Goal: Task Accomplishment & Management: Complete application form

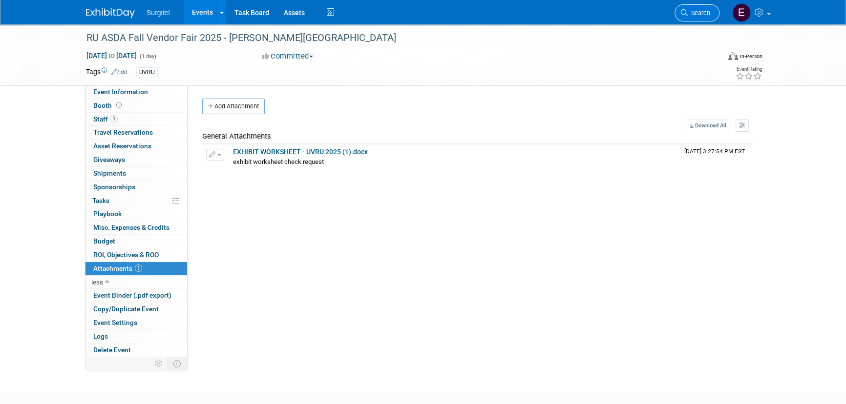
click at [686, 14] on icon at bounding box center [684, 12] width 7 height 7
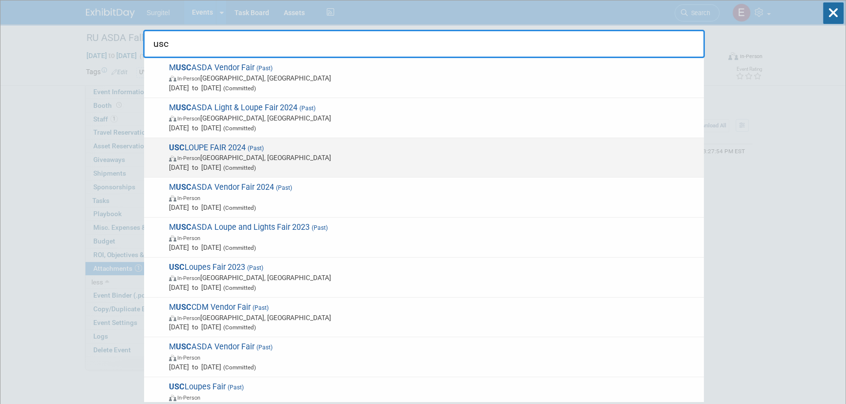
type input "usc"
click at [394, 158] on span "In-Person Los Angeles, CA" at bounding box center [434, 158] width 530 height 10
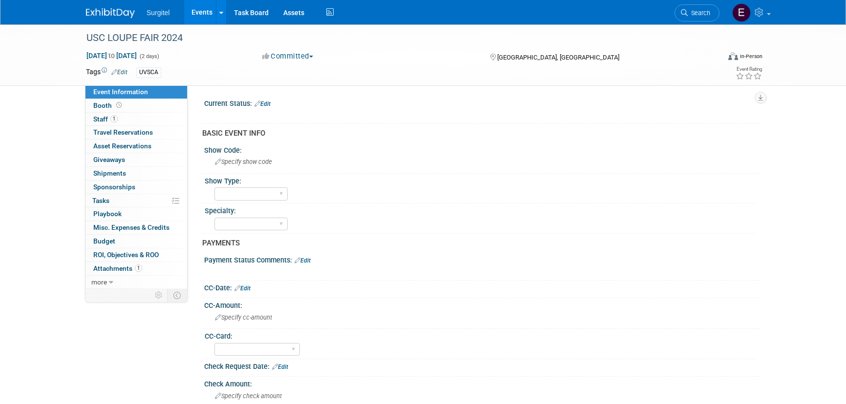
select select "Yes"
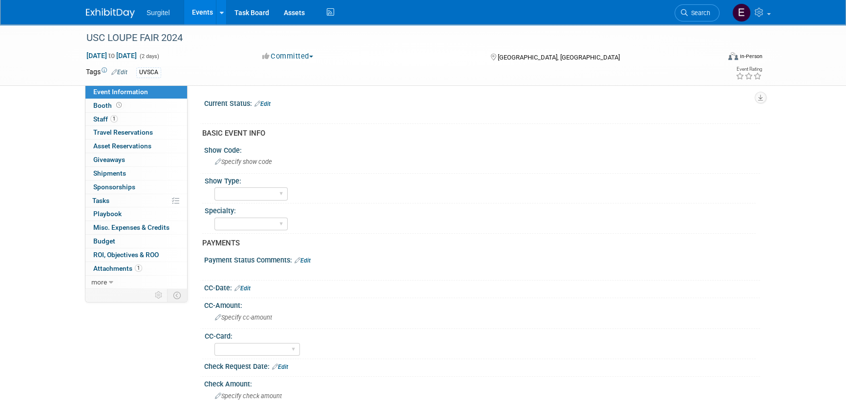
click at [196, 9] on link "Events" at bounding box center [202, 12] width 36 height 24
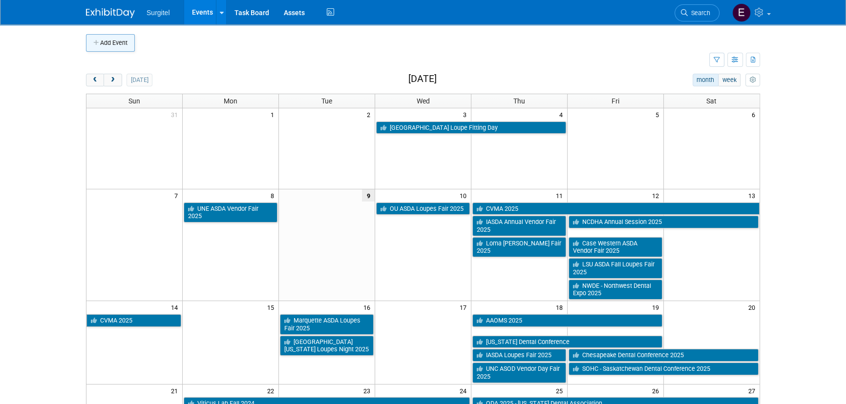
click at [108, 44] on button "Add Event" at bounding box center [110, 43] width 49 height 18
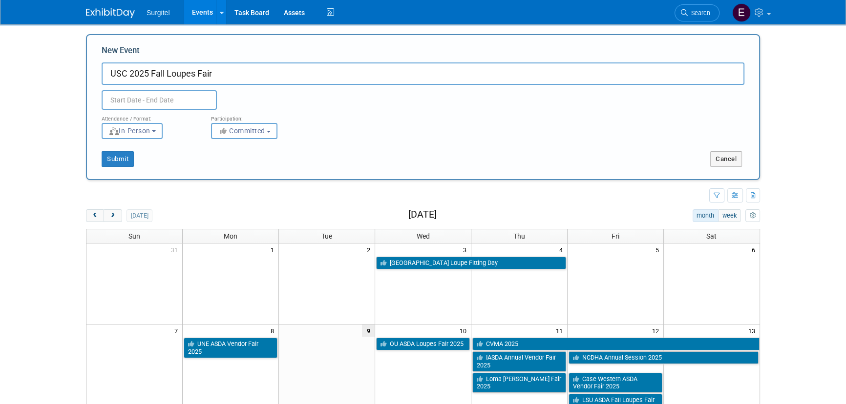
type input "USC 2025 Fall Loupes Fair"
click at [146, 107] on input "text" at bounding box center [159, 100] width 115 height 20
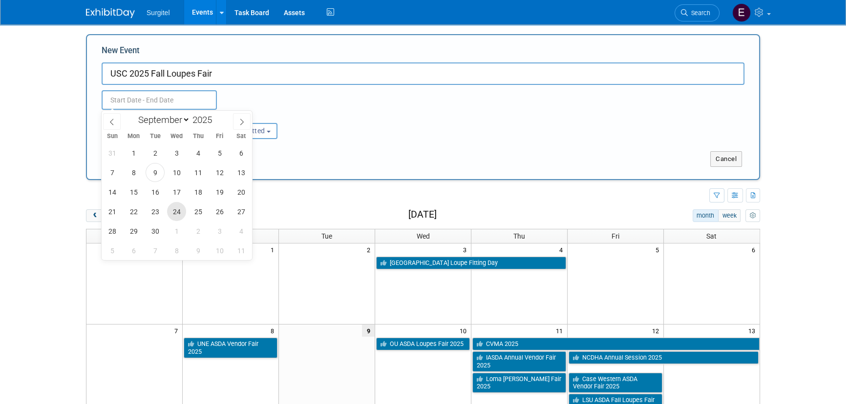
click at [179, 215] on span "24" at bounding box center [176, 211] width 19 height 19
click at [194, 214] on span "25" at bounding box center [198, 211] width 19 height 19
type input "Sep 24, 2025 to Sep 25, 2025"
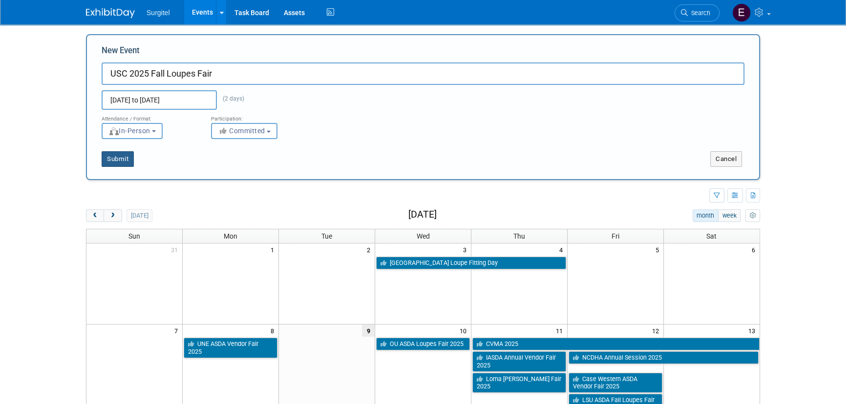
click at [110, 158] on button "Submit" at bounding box center [118, 159] width 32 height 16
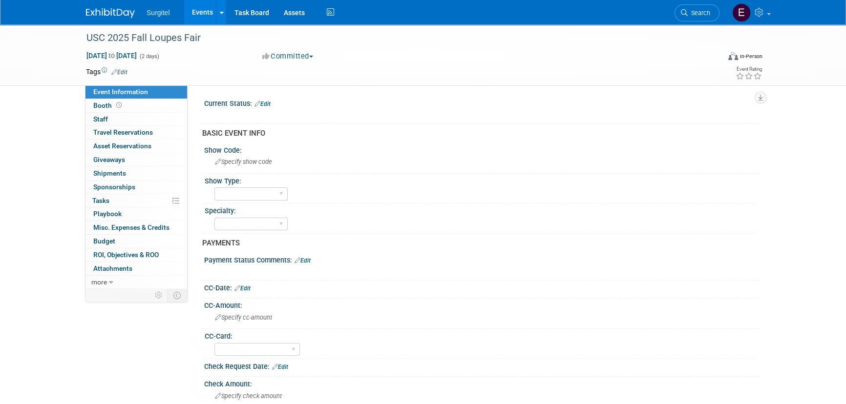
click at [127, 69] on link "Edit" at bounding box center [119, 72] width 16 height 7
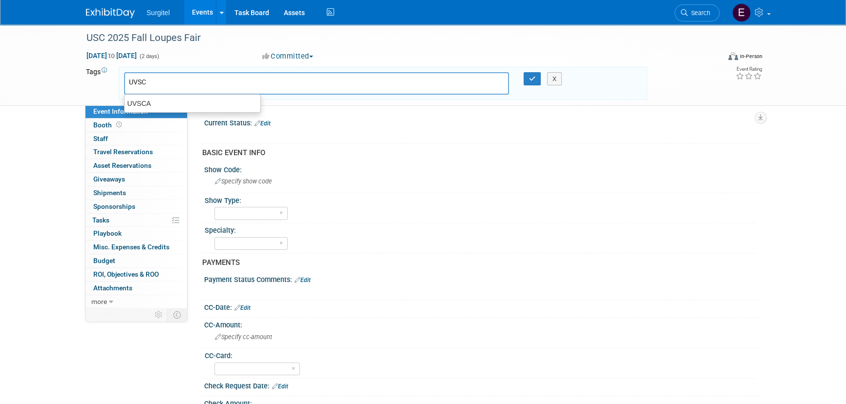
type input "UVSCA"
click at [161, 101] on div "UVSCA" at bounding box center [192, 104] width 137 height 14
type input "UVSCA"
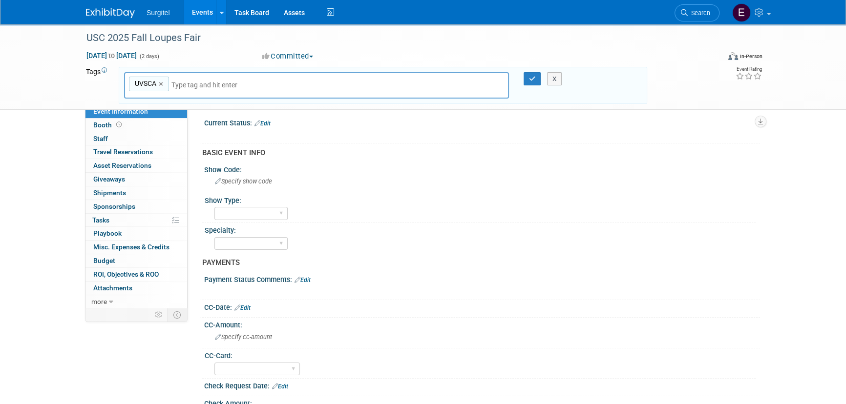
click at [539, 80] on div "X" at bounding box center [559, 79] width 44 height 14
click at [534, 80] on icon "button" at bounding box center [532, 79] width 7 height 6
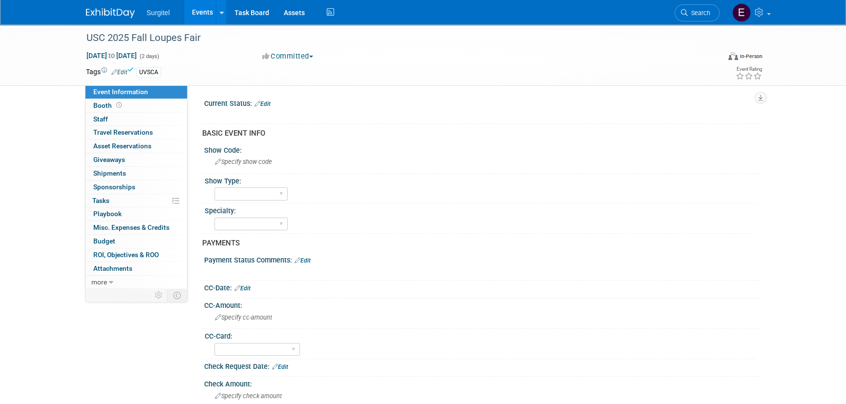
drag, startPoint x: 267, startPoint y: 103, endPoint x: 256, endPoint y: 104, distance: 10.8
click at [267, 103] on link "Edit" at bounding box center [262, 104] width 16 height 7
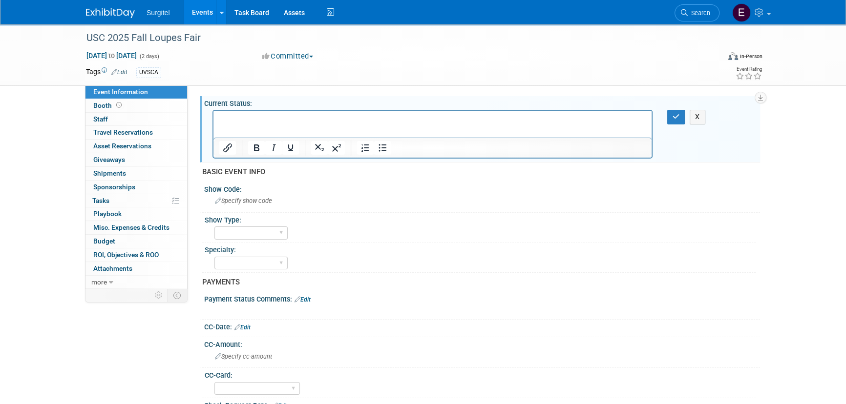
click at [230, 124] on p "Rich Text Area. Press ALT-0 for help." at bounding box center [432, 120] width 427 height 10
click at [673, 119] on icon "button" at bounding box center [676, 116] width 7 height 7
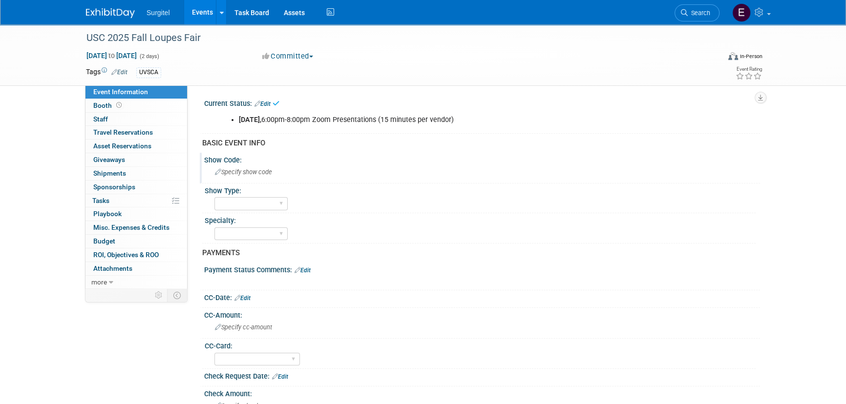
click at [250, 171] on span "Specify show code" at bounding box center [243, 172] width 57 height 7
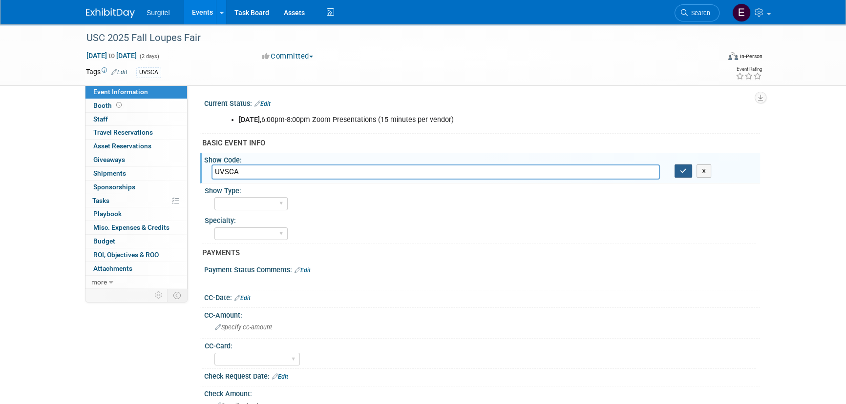
type input "UVSCA"
click at [679, 170] on button "button" at bounding box center [684, 172] width 18 height 14
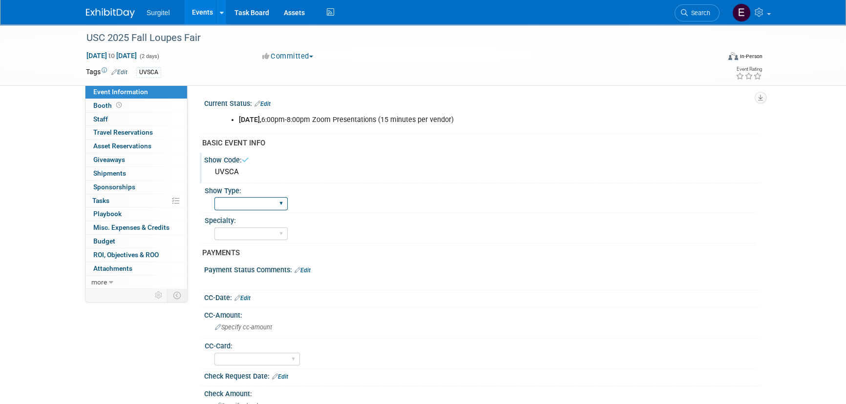
click at [264, 201] on select "School Show Trade Show Wet Lab CE Course Lunch and Learn" at bounding box center [250, 203] width 73 height 13
select select "School Show"
click at [214, 197] on select "School Show Trade Show Wet Lab CE Course Lunch and Learn" at bounding box center [250, 203] width 73 height 13
click at [259, 230] on select "Dental Hygiene Medical Veterinarian Other" at bounding box center [250, 234] width 73 height 13
select select "Dental"
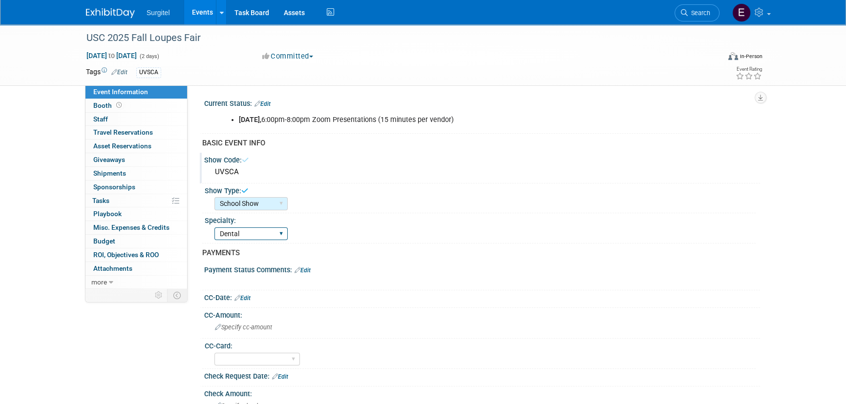
click at [214, 228] on select "Dental Hygiene Medical Veterinarian Other" at bounding box center [250, 234] width 73 height 13
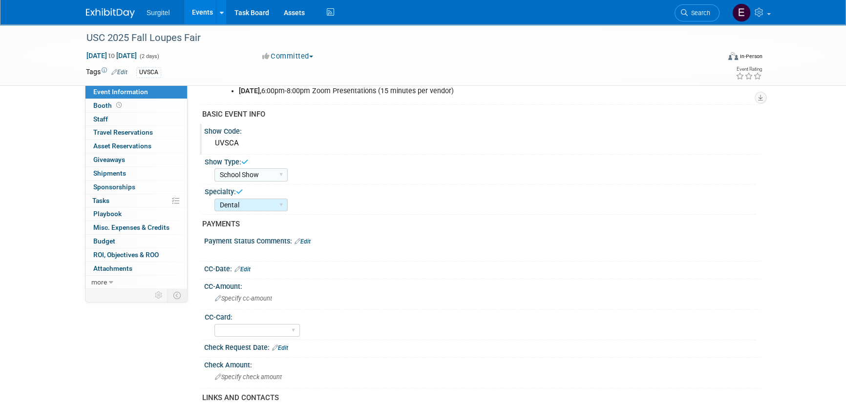
scroll to position [88, 0]
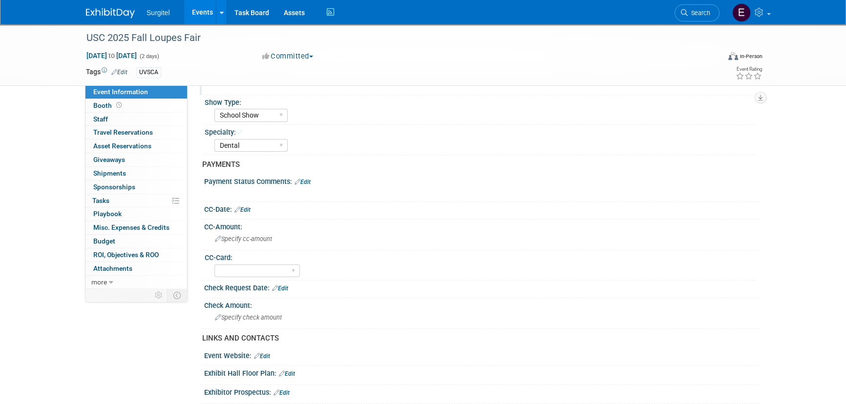
click at [285, 285] on link "Edit" at bounding box center [280, 288] width 16 height 7
select select "8"
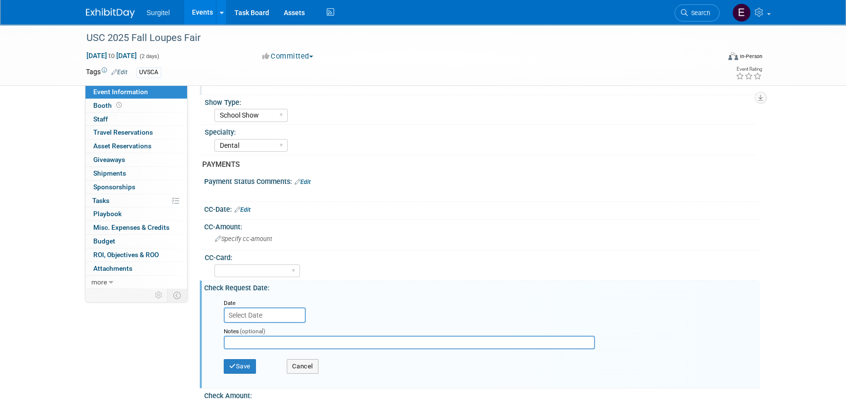
click at [267, 312] on input "text" at bounding box center [265, 316] width 82 height 16
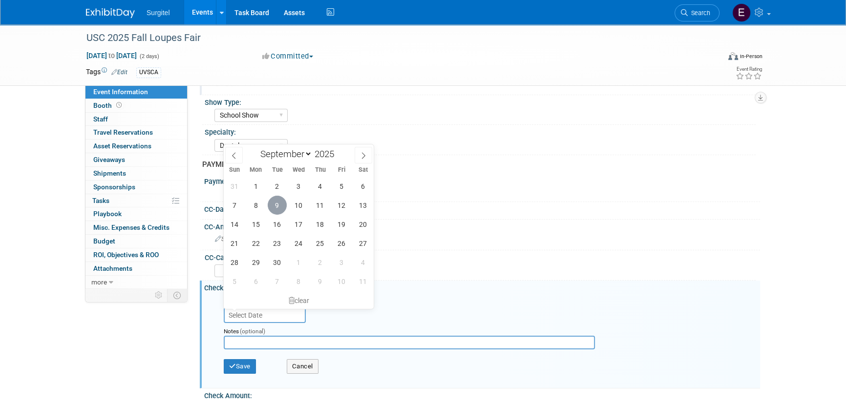
click at [276, 210] on span "9" at bounding box center [277, 205] width 19 height 19
type input "Sep 9, 2025"
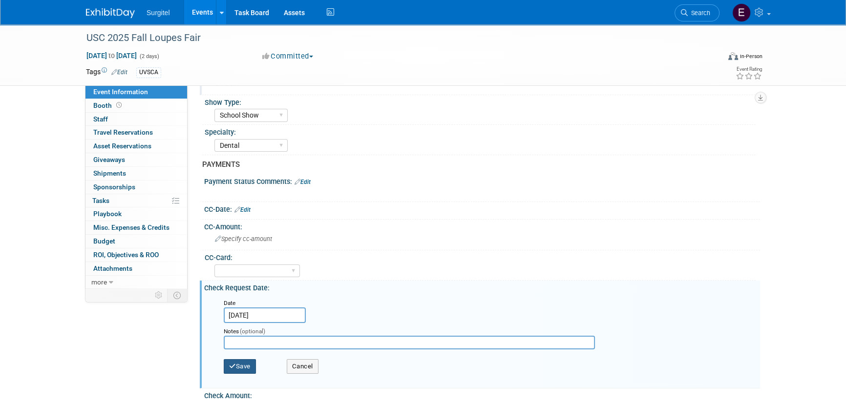
click at [250, 365] on button "Save" at bounding box center [240, 367] width 32 height 15
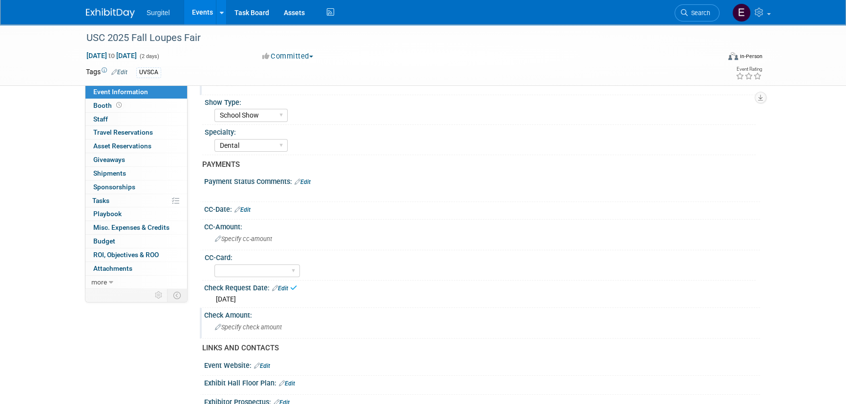
click at [244, 324] on span "Specify check amount" at bounding box center [248, 327] width 67 height 7
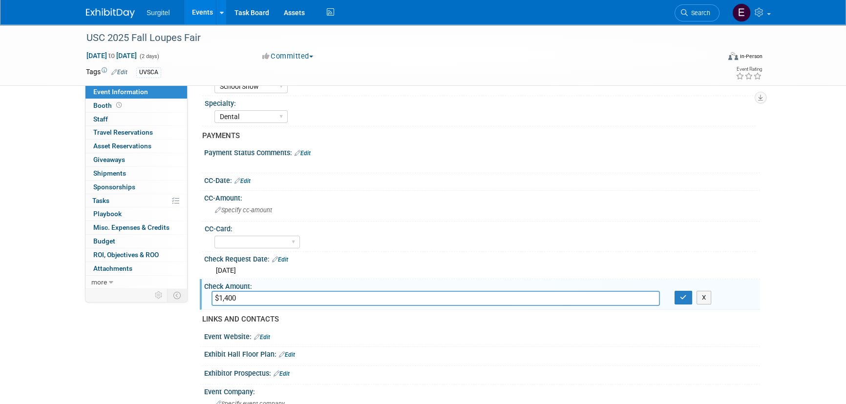
scroll to position [133, 0]
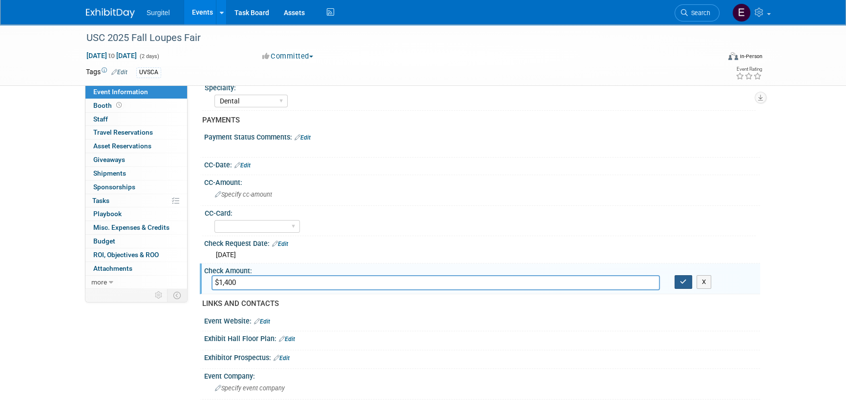
type input "$1,400"
click at [685, 285] on button "button" at bounding box center [684, 282] width 18 height 14
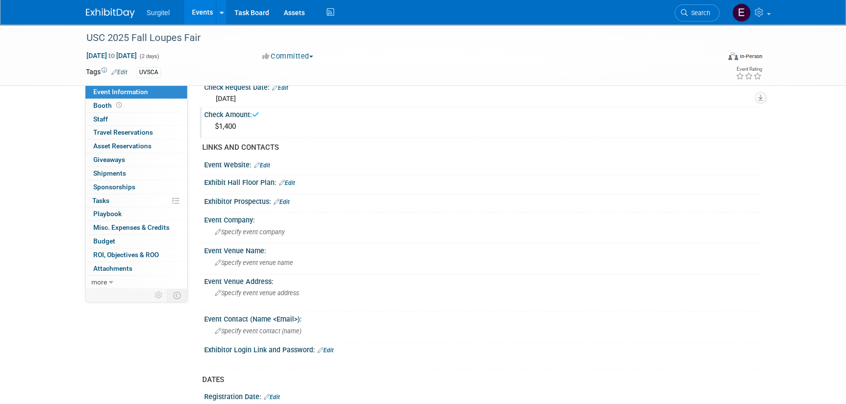
scroll to position [311, 0]
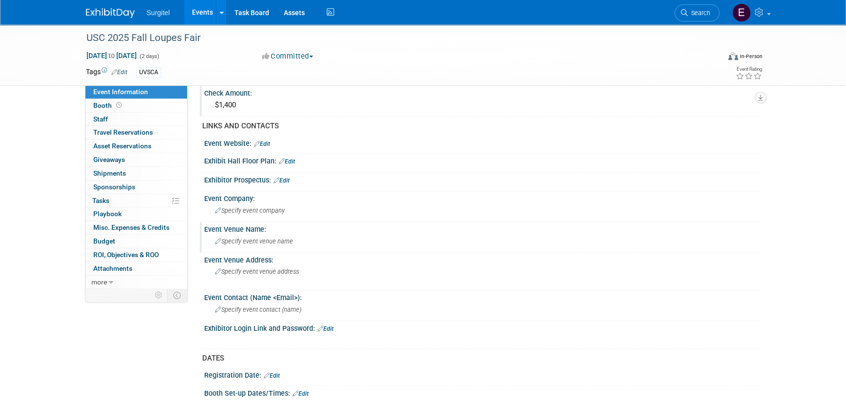
click at [255, 244] on div "Specify event venue name" at bounding box center [482, 241] width 541 height 15
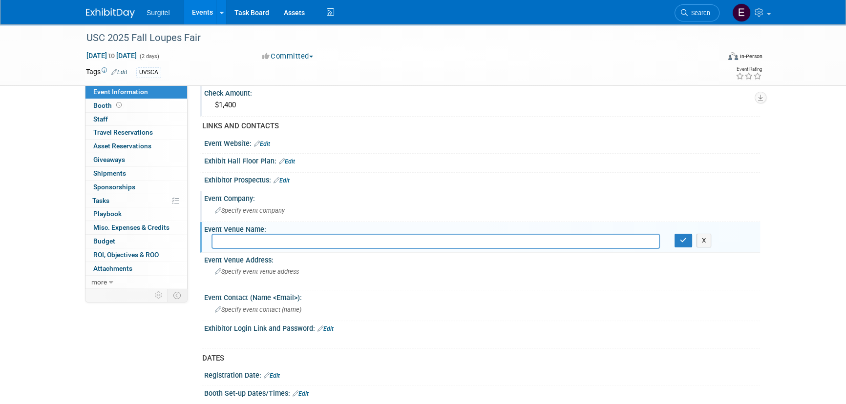
click at [249, 211] on span "Specify event company" at bounding box center [250, 210] width 70 height 7
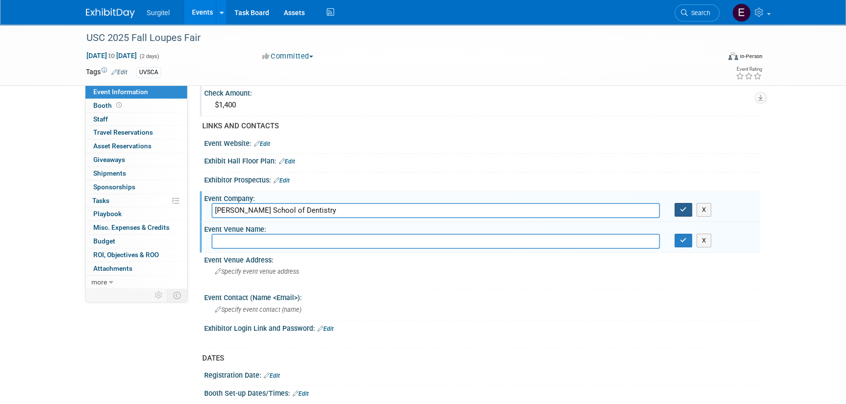
type input "Herman Ostrow School of Dentistry"
click at [682, 207] on icon "button" at bounding box center [683, 210] width 7 height 6
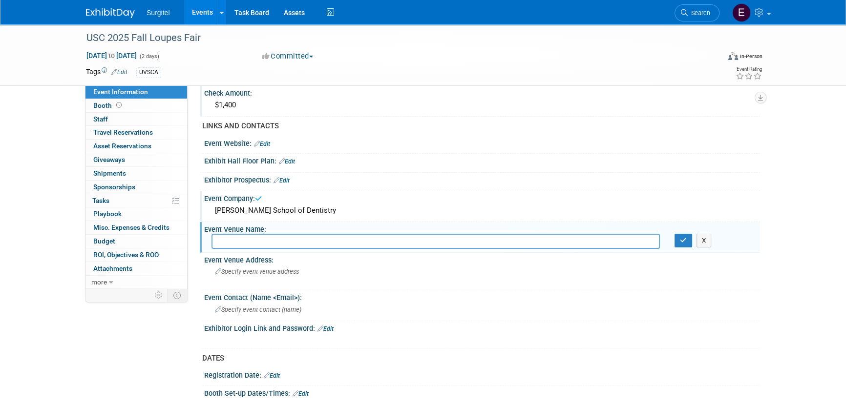
click at [503, 243] on input "text" at bounding box center [436, 241] width 448 height 15
type input "H"
type input "Blair Rooms"
click at [684, 243] on button "button" at bounding box center [684, 241] width 18 height 14
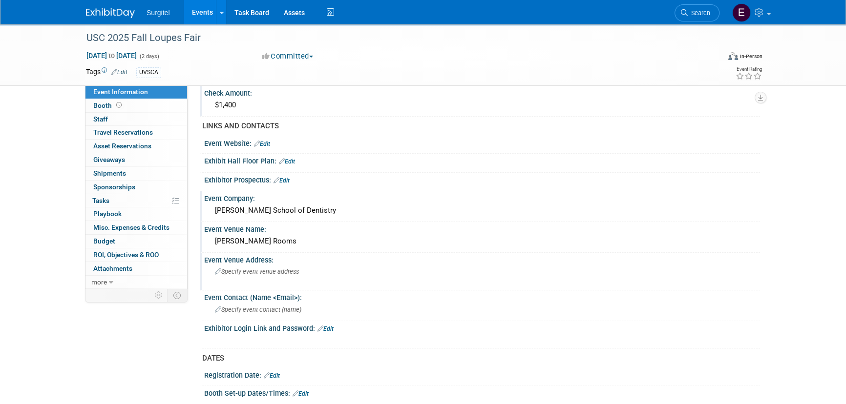
click at [242, 269] on span "Specify event venue address" at bounding box center [257, 271] width 84 height 7
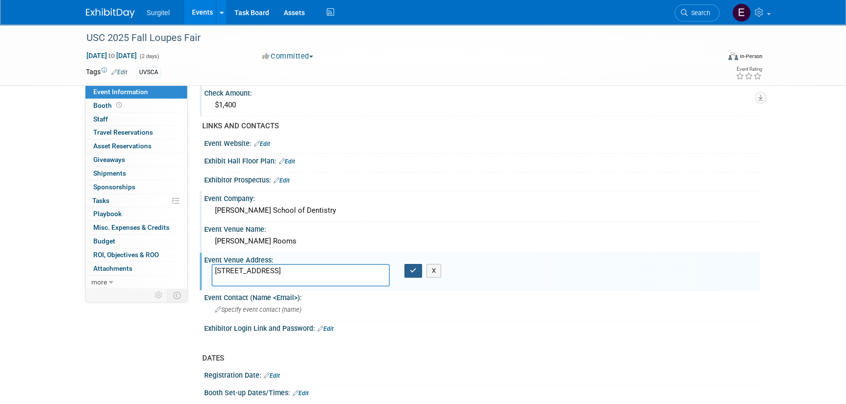
type textarea "925 W. 34th St., Los Angeles, CA 90089"
click at [415, 269] on icon "button" at bounding box center [413, 271] width 7 height 6
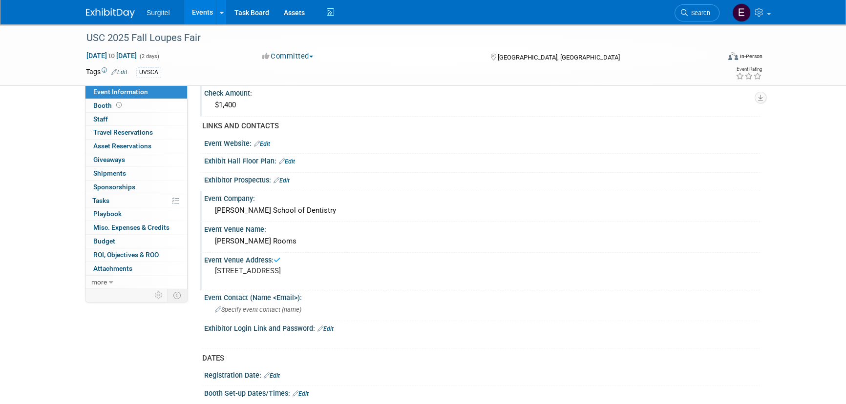
click at [263, 235] on div "Blair Rooms" at bounding box center [482, 241] width 541 height 15
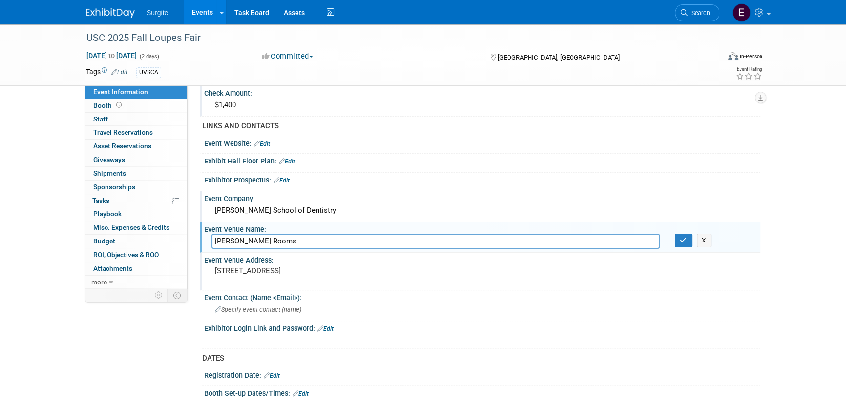
type input "Blair Rooms"
click at [335, 209] on div "Herman Ostrow School of Dentistry" at bounding box center [482, 210] width 541 height 15
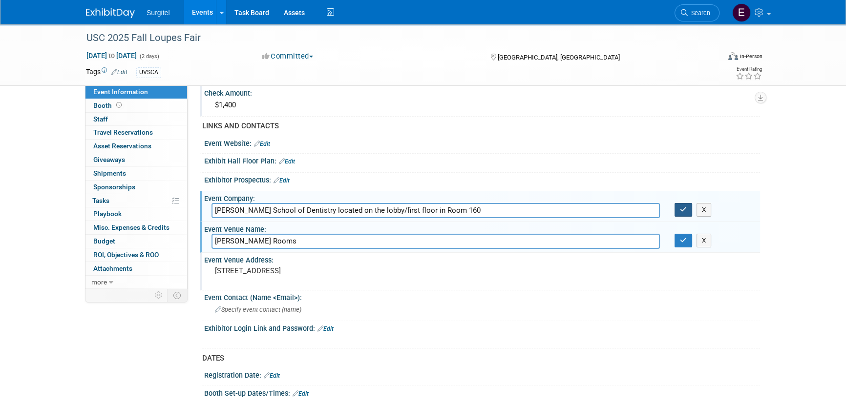
type input "Herman Ostrow School of Dentistry located on the lobby/first floor in Room 160"
click at [678, 204] on button "button" at bounding box center [684, 210] width 18 height 14
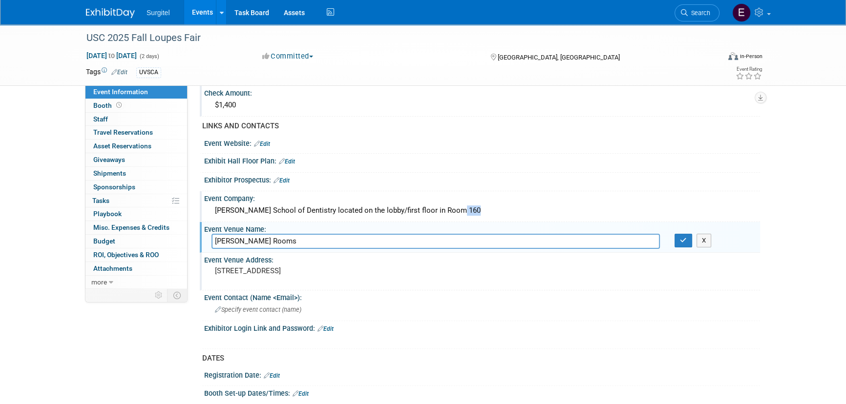
drag, startPoint x: 477, startPoint y: 207, endPoint x: 457, endPoint y: 211, distance: 20.4
click at [457, 211] on div "Herman Ostrow School of Dentistry located on the lobby/first floor in Room 160" at bounding box center [482, 210] width 541 height 15
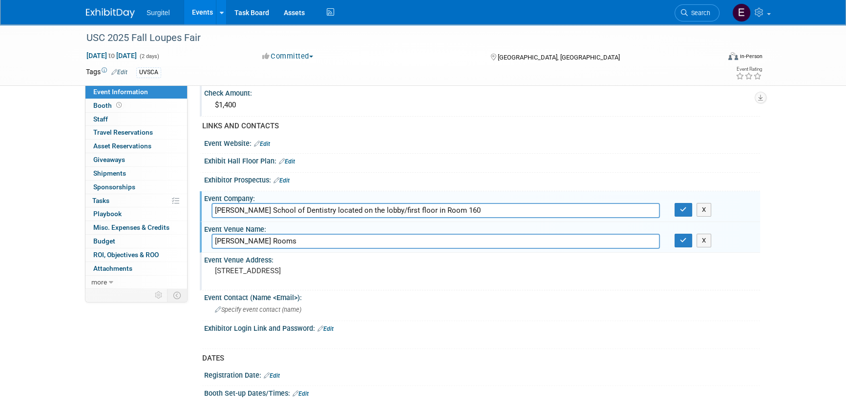
drag, startPoint x: 509, startPoint y: 206, endPoint x: 331, endPoint y: 213, distance: 178.4
click at [331, 213] on input "Herman Ostrow School of Dentistry located on the lobby/first floor in Room 160" at bounding box center [436, 210] width 448 height 15
type input "Herman Ostrow School of Dentistry of USC"
click at [338, 239] on input "Blair Rooms" at bounding box center [436, 241] width 448 height 15
paste input "located on the lobby/first floor in Room 160"
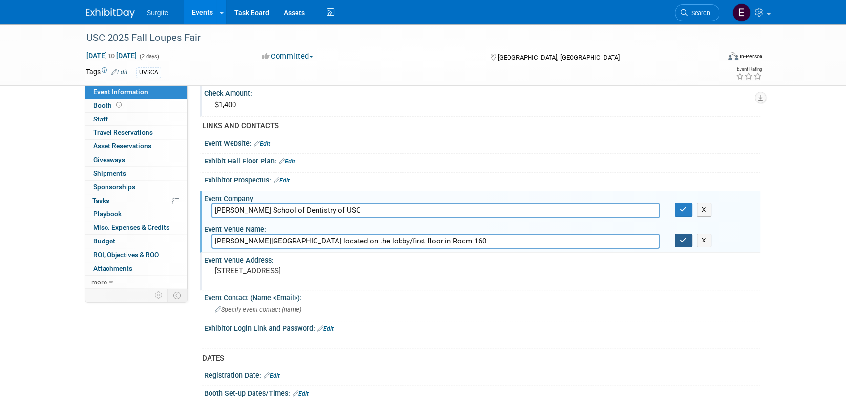
type input "Blair Rooms located on the lobby/first floor in Room 160"
click at [679, 238] on button "button" at bounding box center [684, 241] width 18 height 14
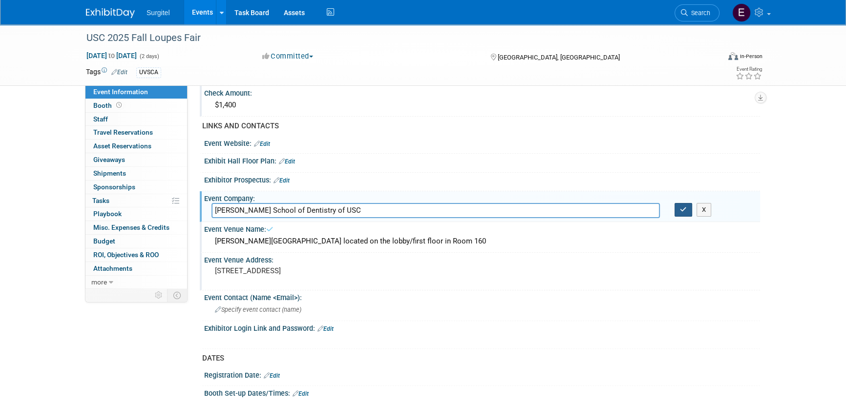
click at [683, 207] on icon "button" at bounding box center [683, 210] width 7 height 6
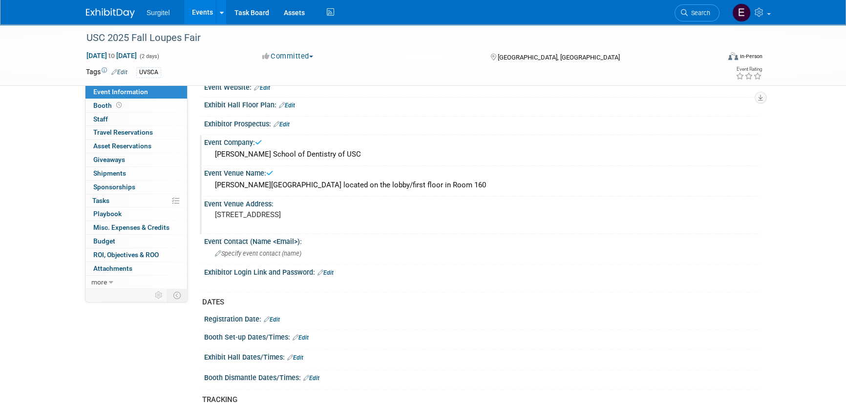
scroll to position [488, 0]
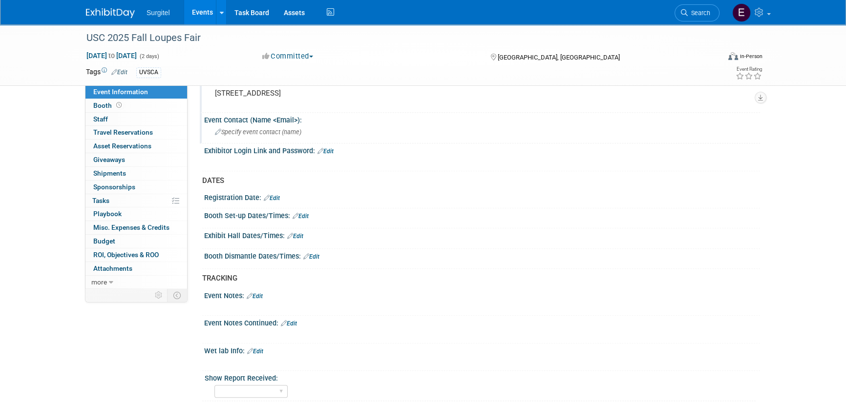
click at [272, 136] on div "Specify event contact (name )" at bounding box center [482, 132] width 541 height 15
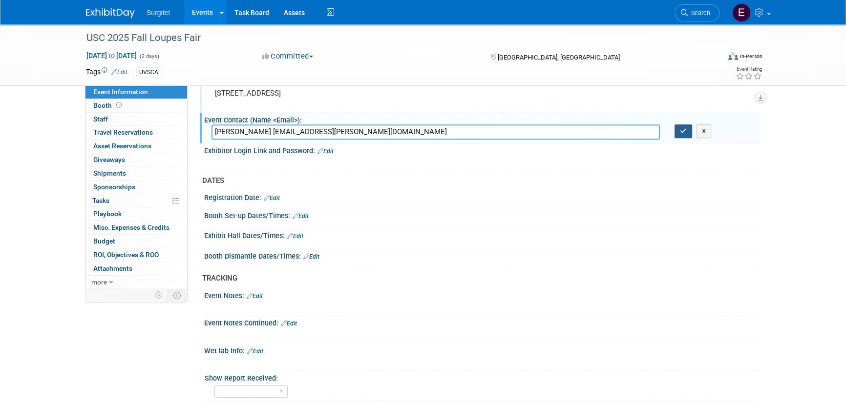
type input "Vianca Marquez vmarq@ostrow.usc.edu"
click at [688, 129] on button "button" at bounding box center [684, 132] width 18 height 14
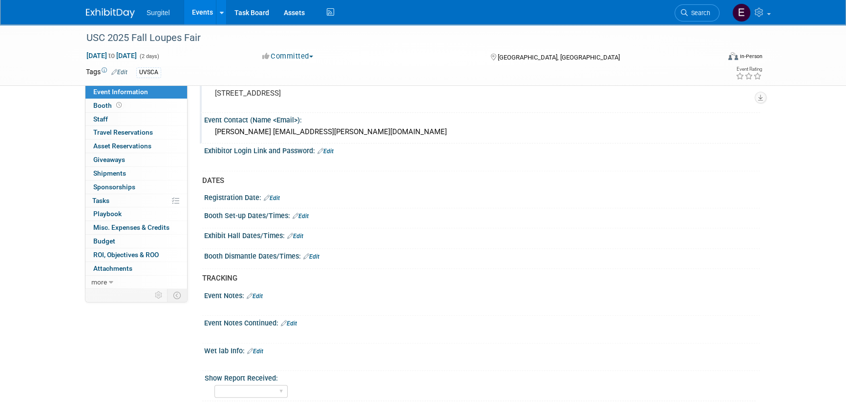
click at [302, 215] on link "Edit" at bounding box center [301, 216] width 16 height 7
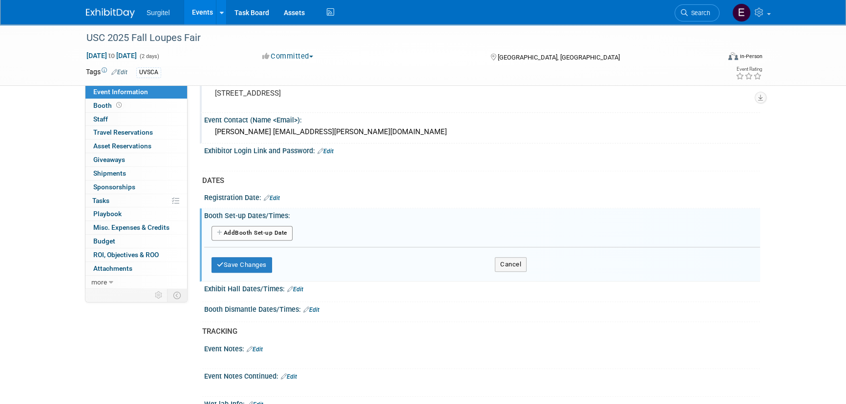
click at [275, 227] on button "Add Another Booth Set-up Date" at bounding box center [252, 233] width 81 height 15
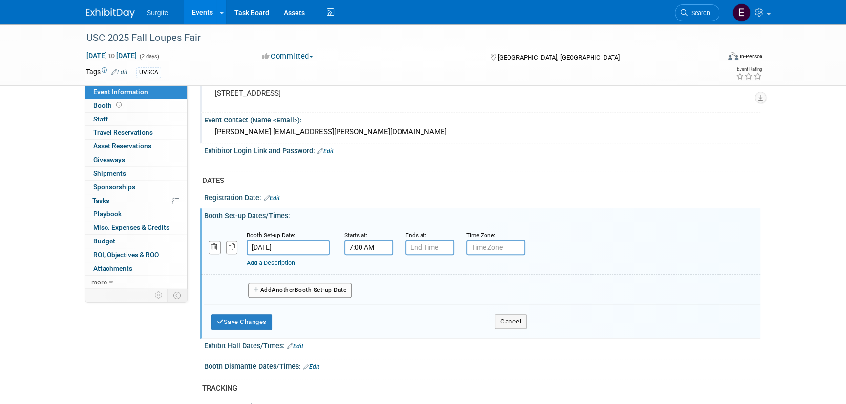
click at [355, 243] on input "7:00 AM" at bounding box center [368, 248] width 49 height 16
click at [365, 287] on span "07" at bounding box center [367, 293] width 19 height 18
click at [385, 321] on td "09" at bounding box center [393, 325] width 31 height 26
type input "9:00 AM"
click at [424, 337] on span at bounding box center [439, 336] width 66 height 17
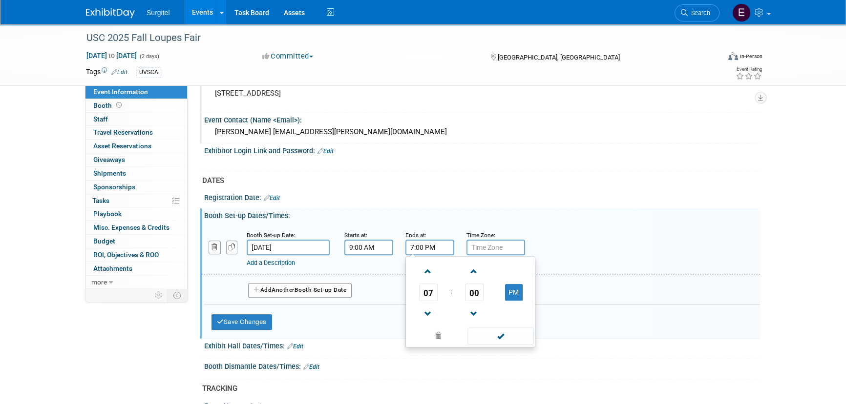
click at [413, 248] on input "7:00 PM" at bounding box center [429, 248] width 49 height 16
click at [420, 290] on span "07" at bounding box center [428, 293] width 19 height 18
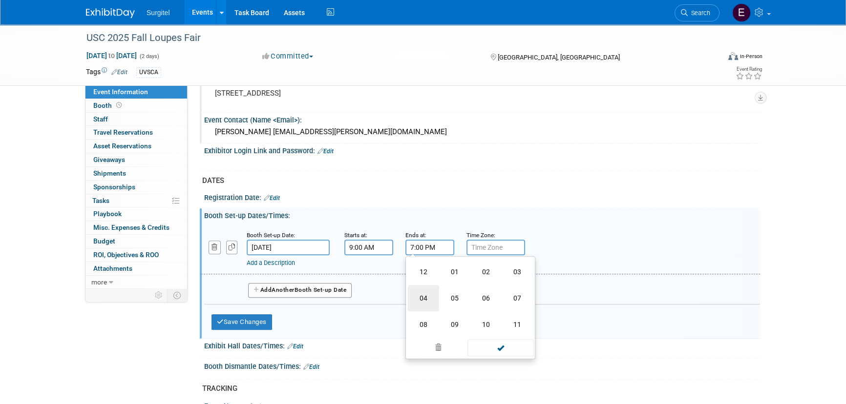
click at [426, 291] on td "04" at bounding box center [423, 298] width 31 height 26
type input "4:00 PM"
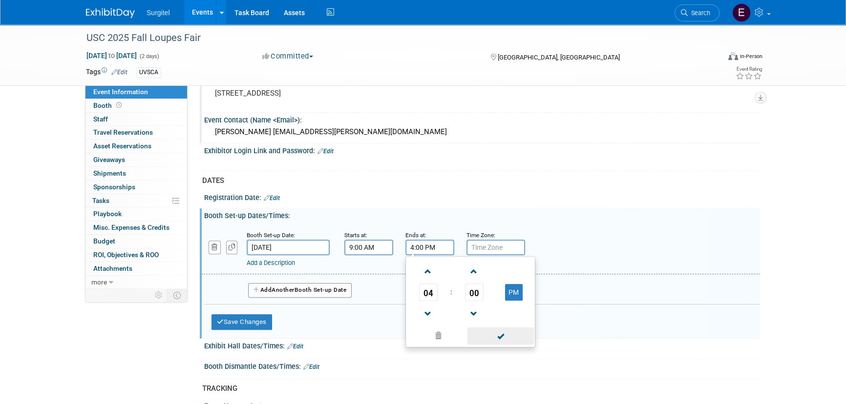
click at [501, 335] on span at bounding box center [500, 336] width 66 height 17
click at [298, 287] on button "Add Another Booth Set-up Date" at bounding box center [300, 290] width 104 height 15
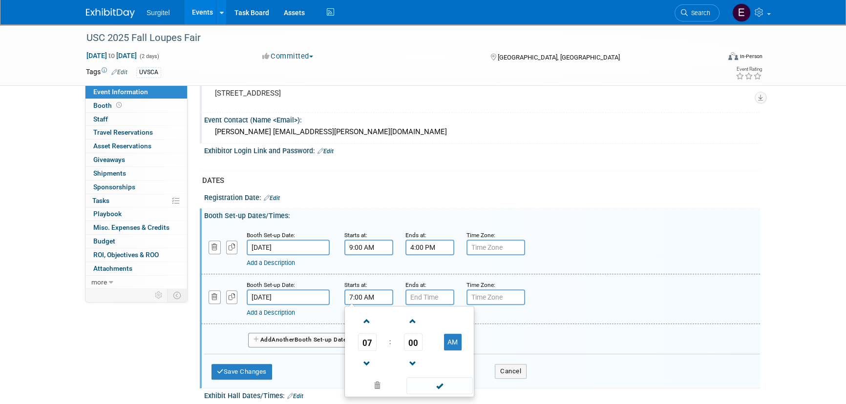
click at [364, 296] on input "7:00 AM" at bounding box center [368, 298] width 49 height 16
drag, startPoint x: 371, startPoint y: 341, endPoint x: 382, endPoint y: 348, distance: 13.4
click at [370, 341] on span "07" at bounding box center [367, 343] width 19 height 18
click at [395, 376] on td "09" at bounding box center [393, 374] width 31 height 26
type input "9:00 AM"
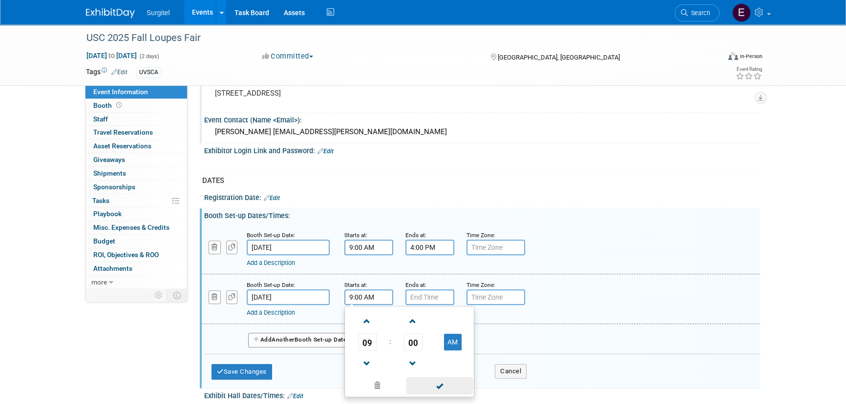
click at [436, 381] on span at bounding box center [439, 386] width 66 height 17
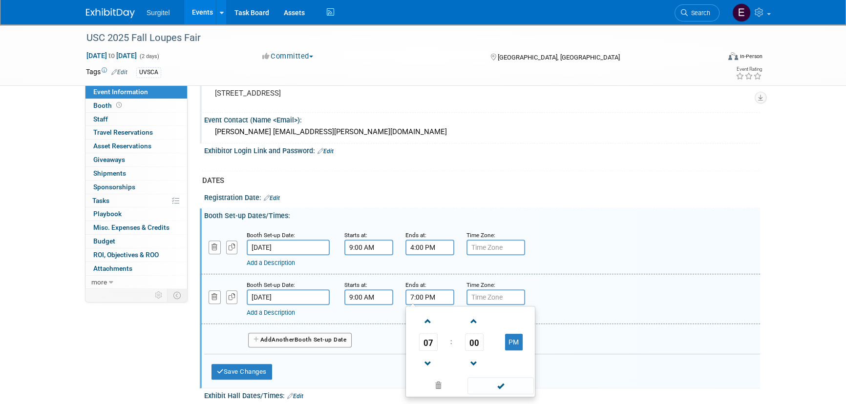
click at [428, 294] on input "7:00 PM" at bounding box center [429, 298] width 49 height 16
click at [424, 343] on span "07" at bounding box center [428, 343] width 19 height 18
click at [424, 343] on td "04" at bounding box center [423, 348] width 31 height 26
type input "4:00 PM"
click at [524, 381] on span at bounding box center [500, 386] width 66 height 17
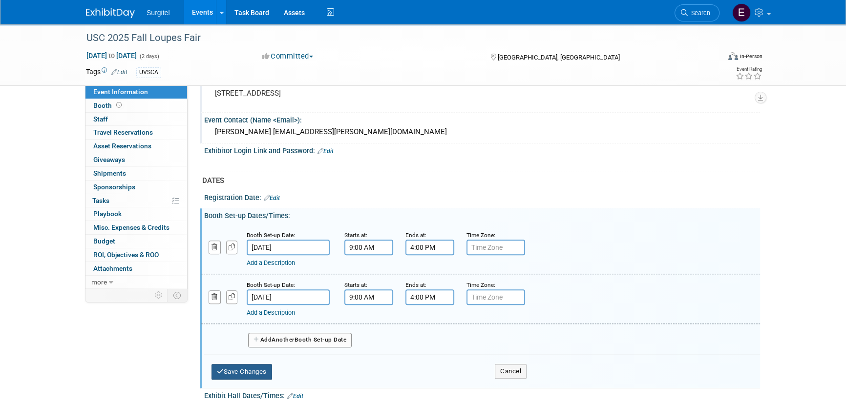
drag, startPoint x: 250, startPoint y: 374, endPoint x: 246, endPoint y: 370, distance: 5.2
click at [249, 373] on button "Save Changes" at bounding box center [242, 372] width 61 height 16
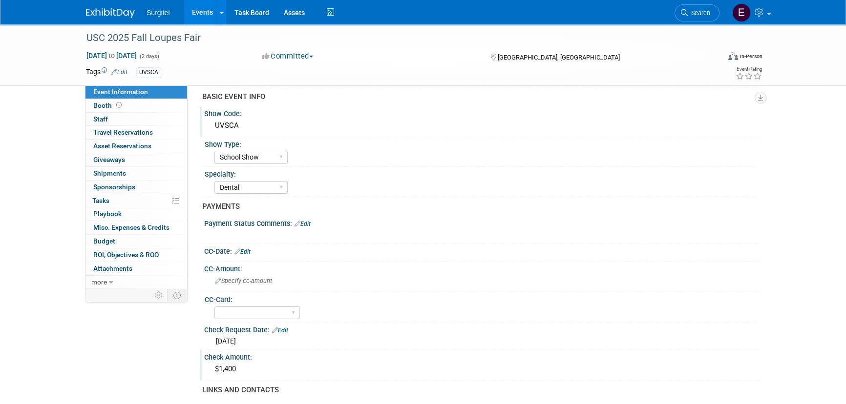
scroll to position [0, 0]
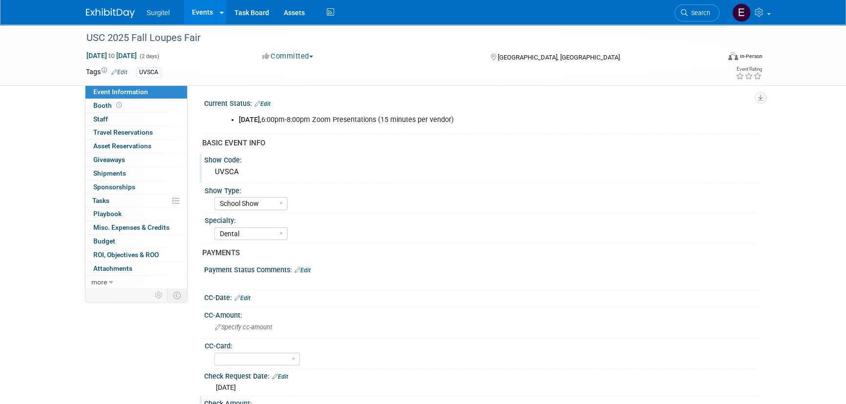
click at [266, 98] on div "Current Status: Edit" at bounding box center [482, 102] width 556 height 13
click at [270, 102] on link "Edit" at bounding box center [262, 104] width 16 height 7
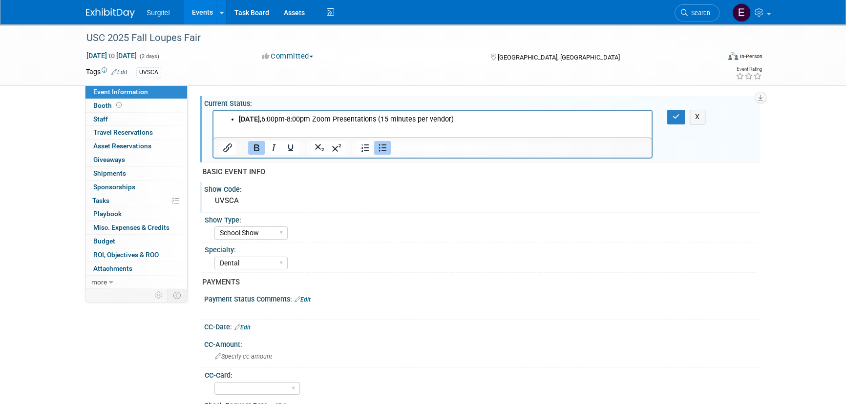
drag, startPoint x: 519, startPoint y: 121, endPoint x: 410, endPoint y: 241, distance: 161.9
click at [213, 125] on html "Monday, September 22nd, 6:00pm-8:00pm Zoom Presentations (15 minutes per vendor)" at bounding box center [432, 118] width 438 height 14
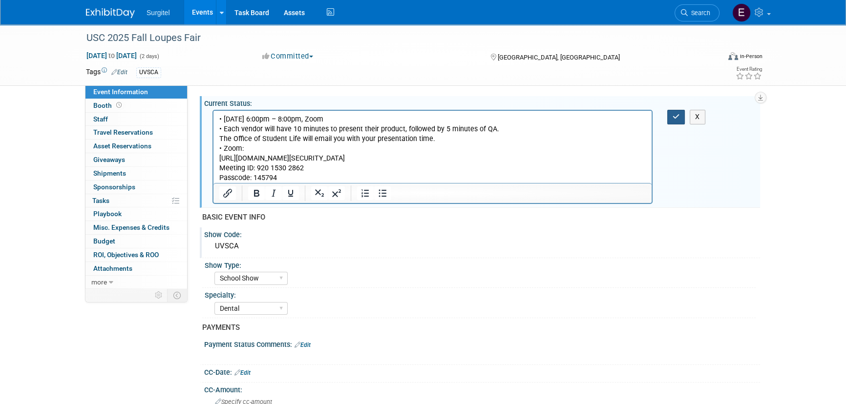
click at [681, 121] on button "button" at bounding box center [676, 117] width 18 height 14
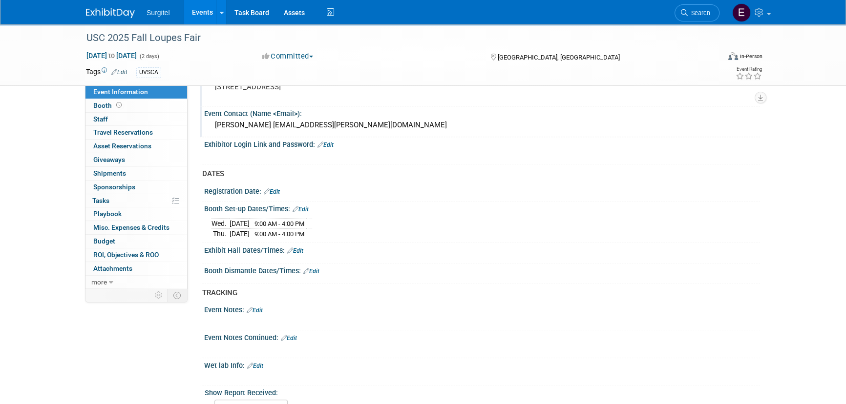
scroll to position [549, 0]
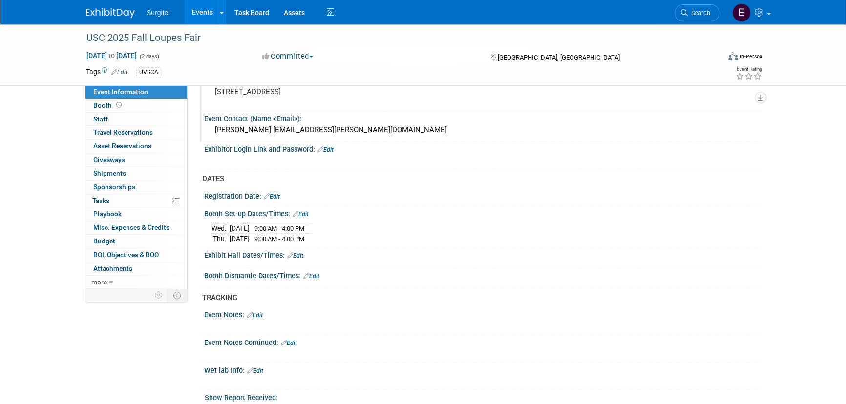
click at [299, 253] on link "Edit" at bounding box center [295, 256] width 16 height 7
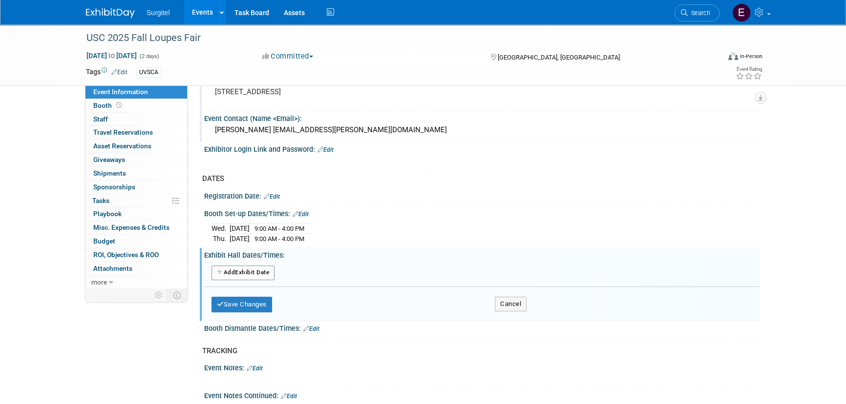
click at [231, 266] on button "Add Another Exhibit Date" at bounding box center [243, 273] width 63 height 15
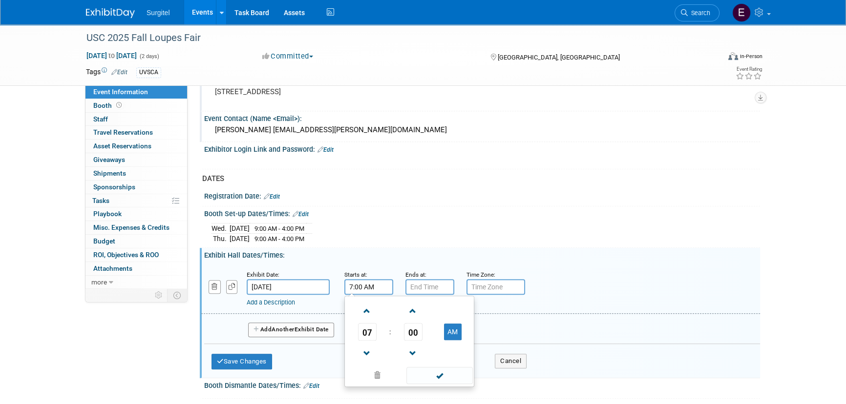
click at [362, 282] on input "7:00 AM" at bounding box center [368, 287] width 49 height 16
click at [371, 331] on span "07" at bounding box center [367, 332] width 19 height 18
click at [396, 366] on td "09" at bounding box center [393, 364] width 31 height 26
type input "9:00 AM"
click at [422, 374] on span at bounding box center [439, 375] width 66 height 17
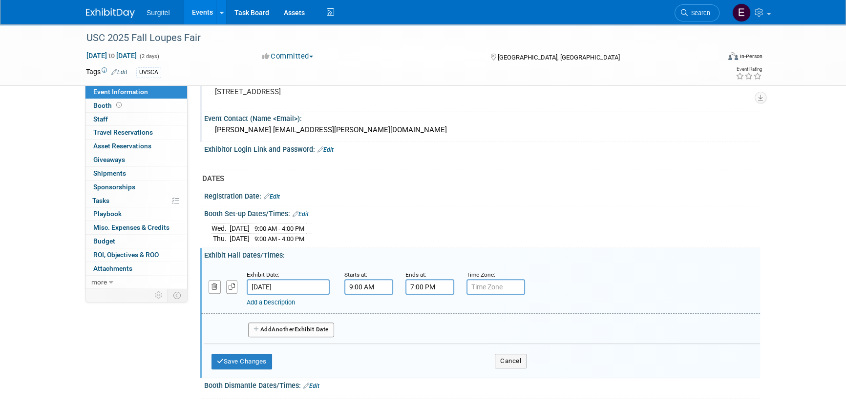
click at [427, 287] on input "7:00 PM" at bounding box center [429, 287] width 49 height 16
click at [420, 325] on span "07" at bounding box center [428, 332] width 19 height 18
click at [430, 333] on td "04" at bounding box center [423, 338] width 31 height 26
type input "4:00 PM"
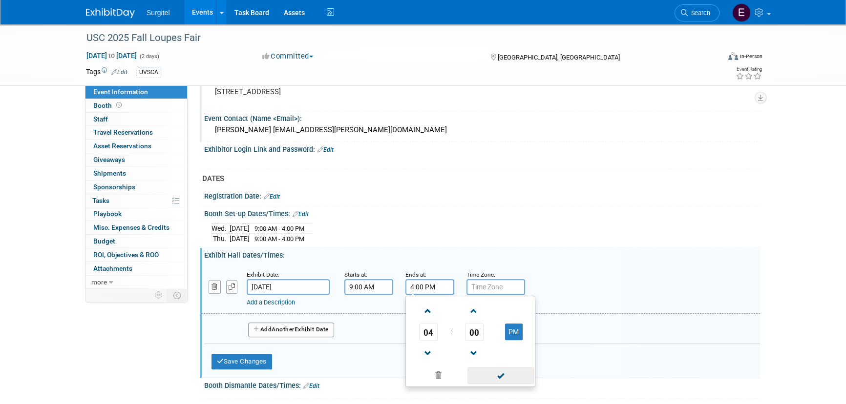
click at [513, 372] on span at bounding box center [500, 375] width 66 height 17
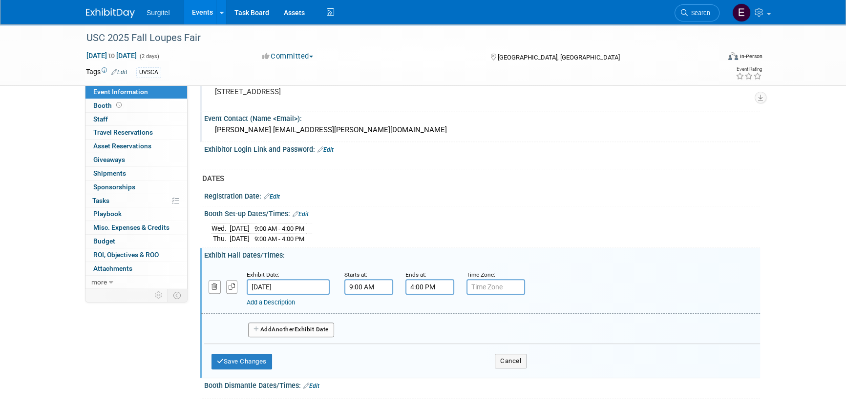
click at [254, 328] on icon "button" at bounding box center [257, 330] width 7 height 6
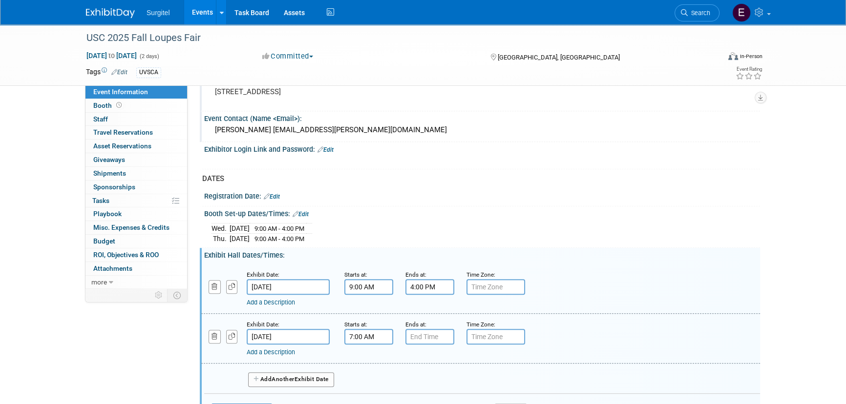
click at [383, 331] on input "7:00 AM" at bounding box center [368, 337] width 49 height 16
click at [371, 381] on span "07" at bounding box center [367, 382] width 19 height 18
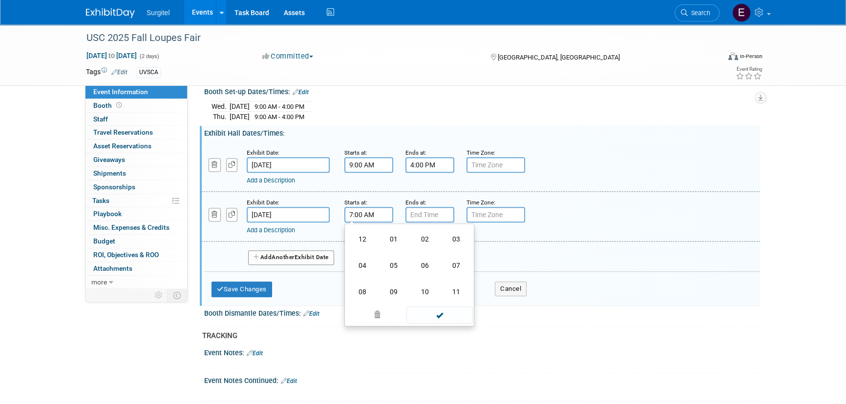
scroll to position [682, 0]
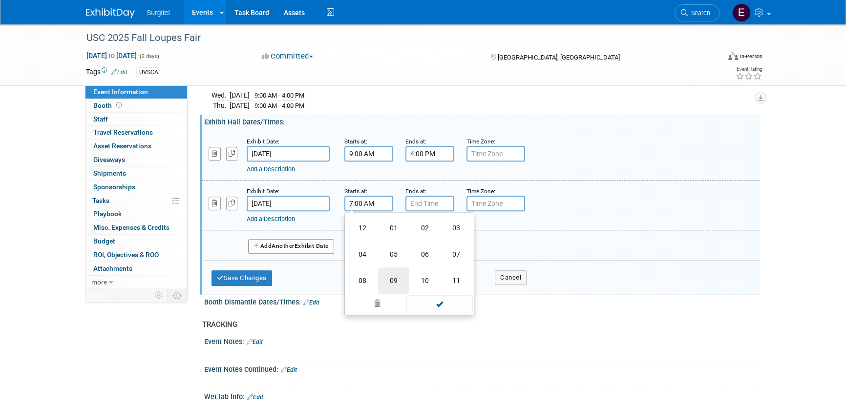
click at [398, 283] on td "09" at bounding box center [393, 281] width 31 height 26
type input "9:00 AM"
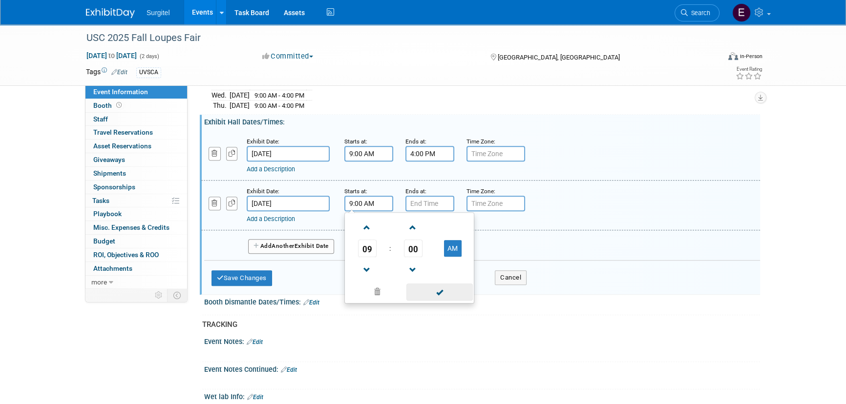
click at [423, 288] on span at bounding box center [439, 292] width 66 height 17
click at [426, 205] on input "7:00 PM" at bounding box center [429, 204] width 49 height 16
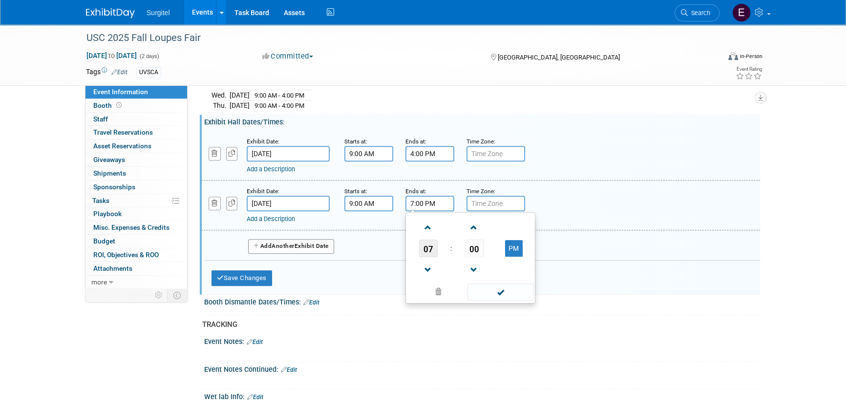
click at [429, 243] on span "07" at bounding box center [428, 249] width 19 height 18
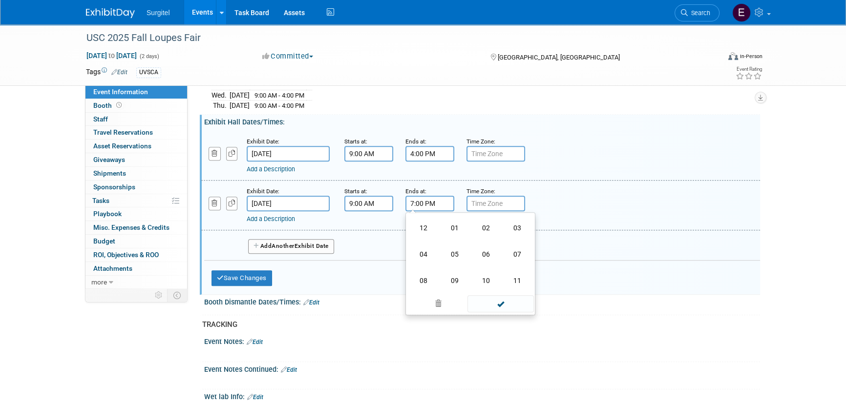
click at [434, 249] on td "04" at bounding box center [423, 254] width 31 height 26
type input "4:00 PM"
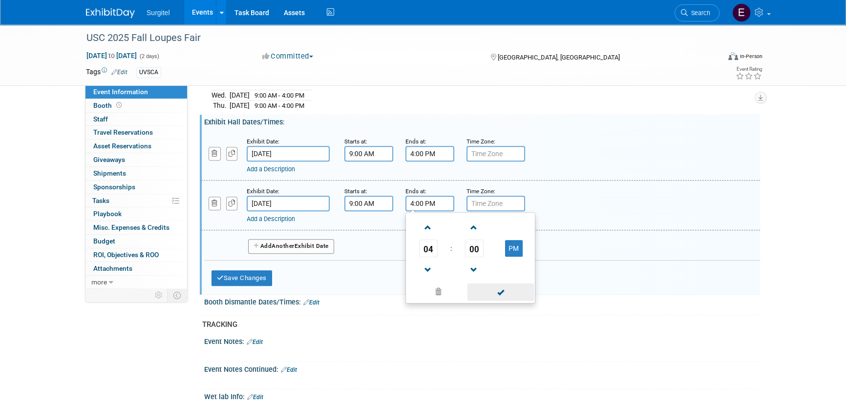
click at [513, 292] on span at bounding box center [500, 292] width 66 height 17
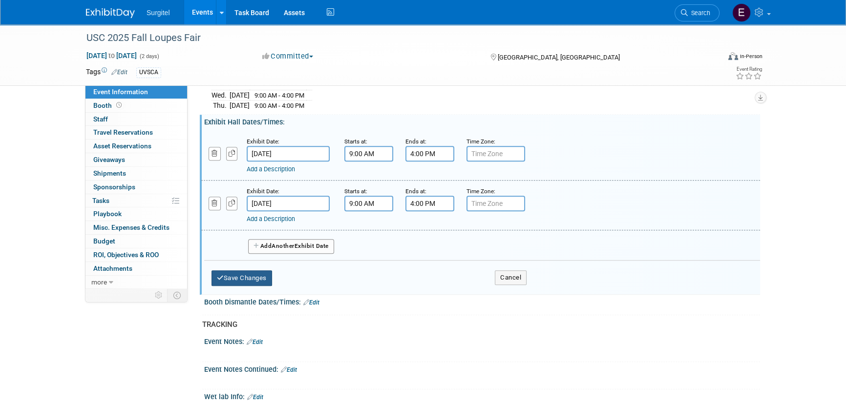
click at [248, 278] on button "Save Changes" at bounding box center [242, 279] width 61 height 16
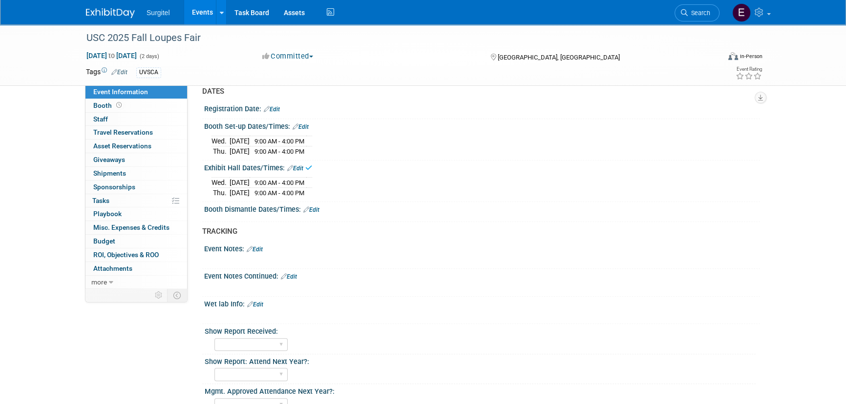
scroll to position [593, 0]
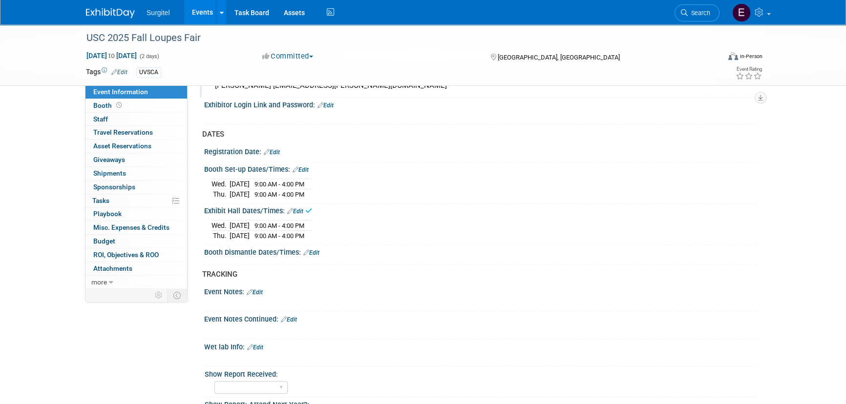
click at [308, 167] on link "Edit" at bounding box center [301, 170] width 16 height 7
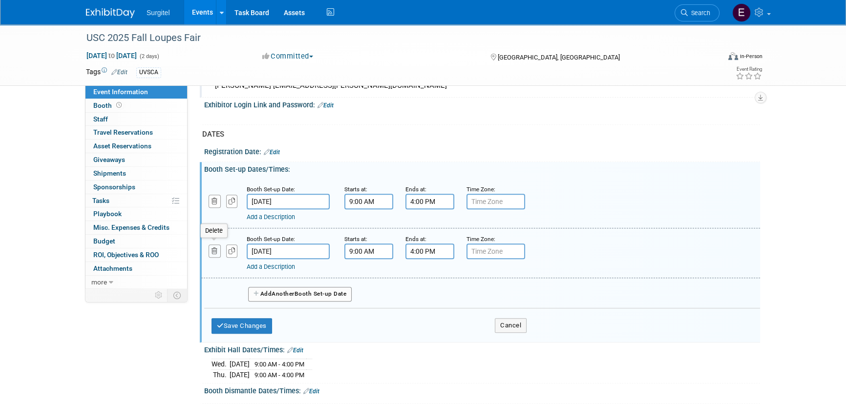
click at [214, 251] on icon "button" at bounding box center [215, 251] width 6 height 6
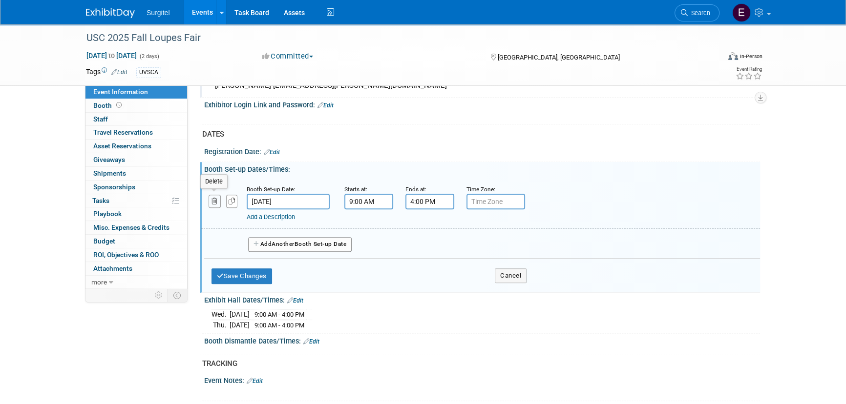
click at [216, 198] on icon "button" at bounding box center [215, 201] width 6 height 6
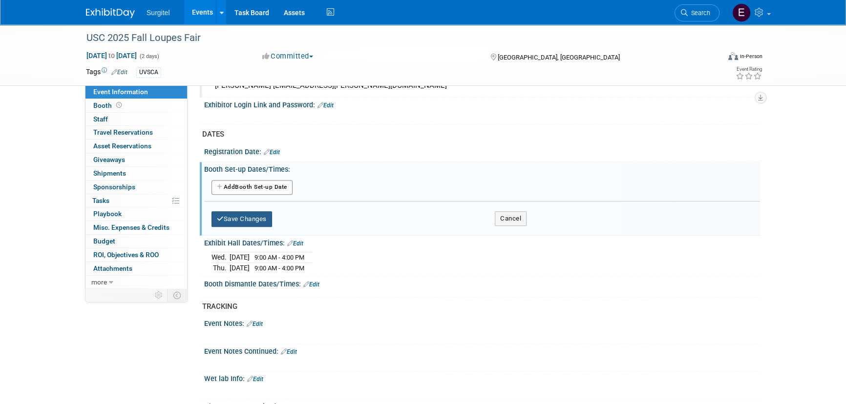
click at [247, 220] on button "Save Changes" at bounding box center [242, 220] width 61 height 16
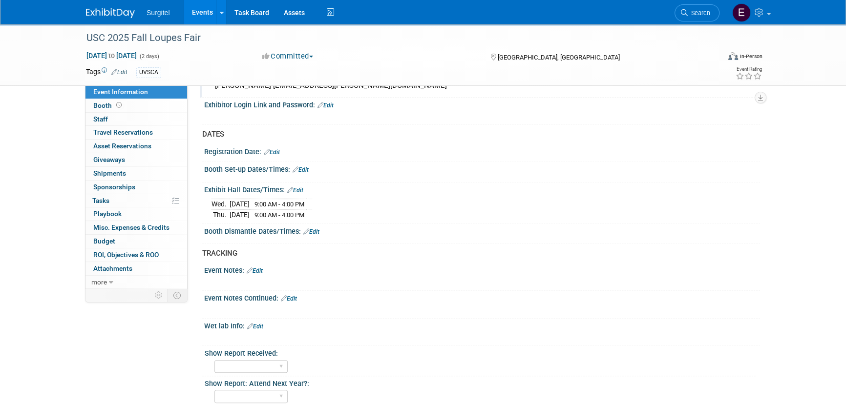
click at [262, 268] on link "Edit" at bounding box center [255, 271] width 16 height 7
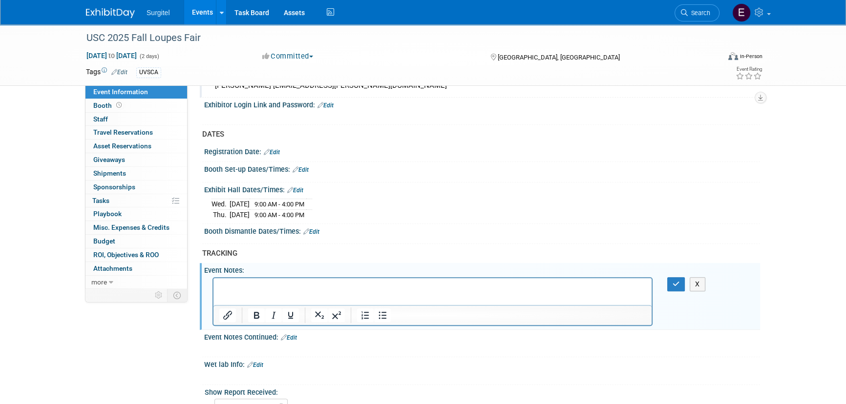
scroll to position [0, 0]
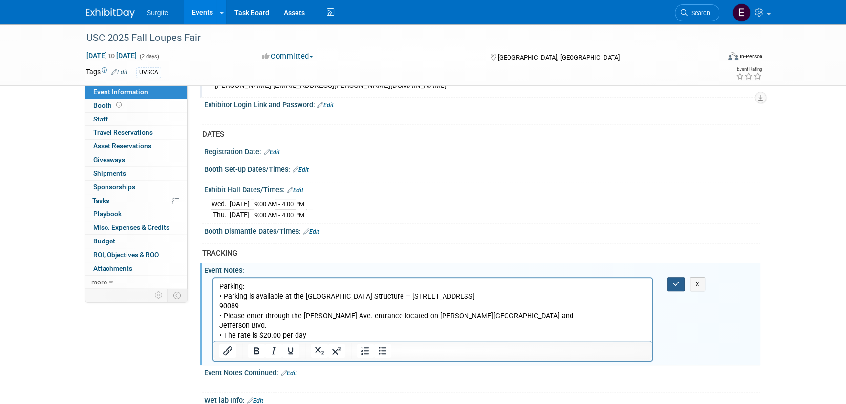
click at [669, 278] on button "button" at bounding box center [676, 284] width 18 height 14
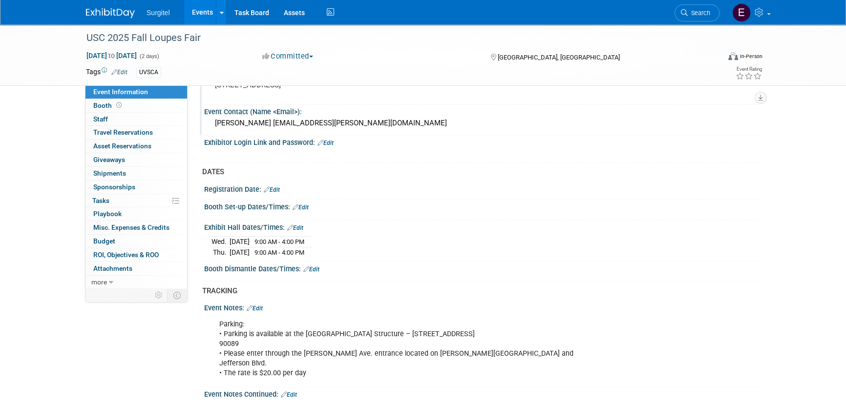
scroll to position [682, 0]
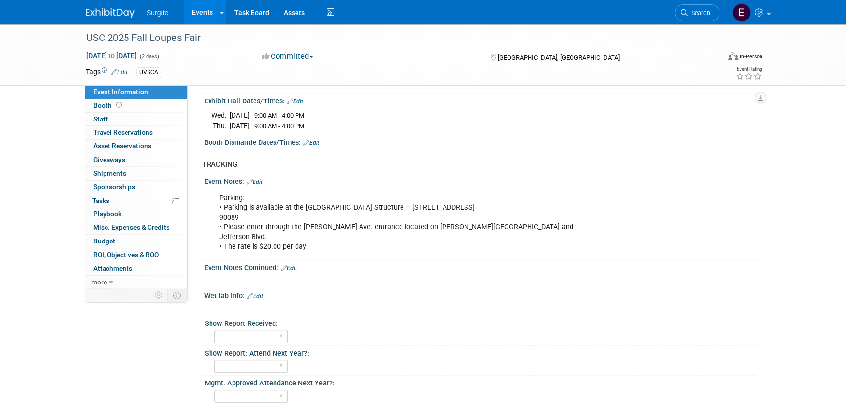
click at [295, 265] on link "Edit" at bounding box center [289, 268] width 16 height 7
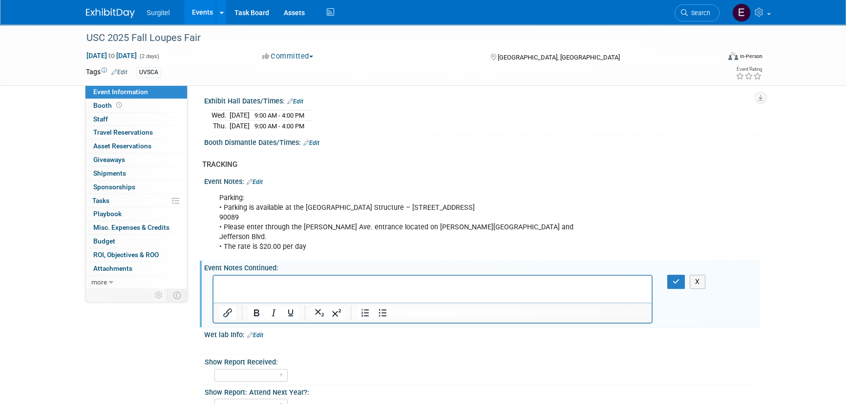
scroll to position [0, 0]
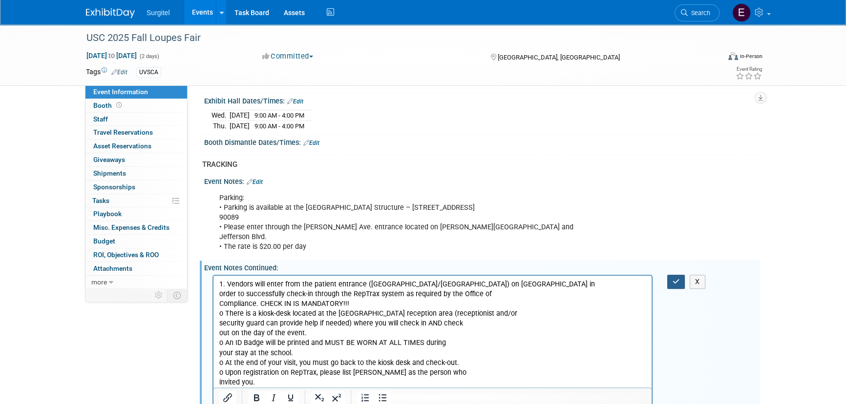
click at [674, 278] on icon "button" at bounding box center [676, 281] width 7 height 7
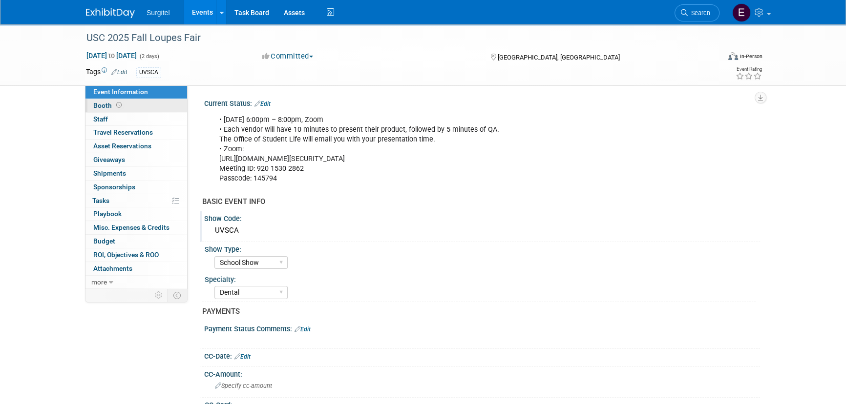
click at [100, 108] on span "Booth" at bounding box center [108, 106] width 30 height 8
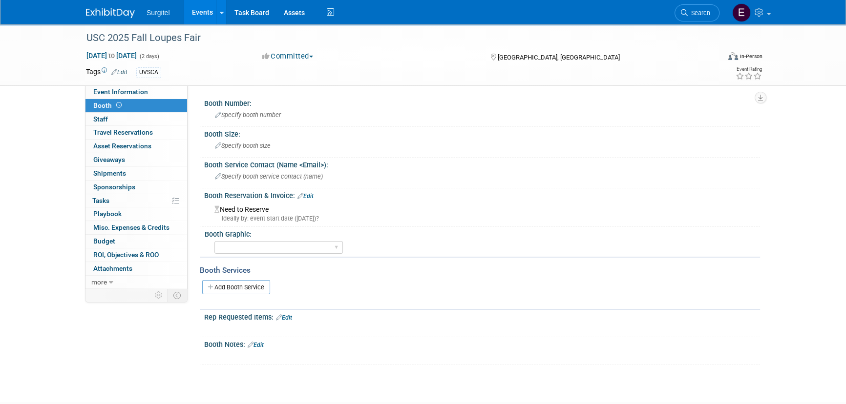
click at [313, 193] on link "Edit" at bounding box center [305, 196] width 16 height 7
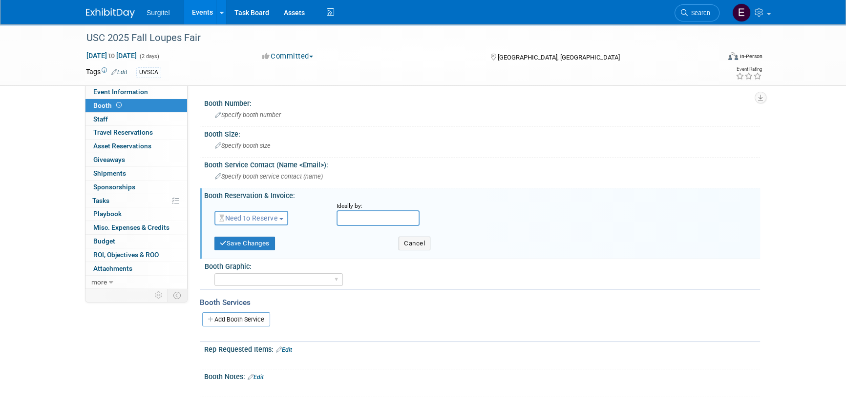
click at [276, 220] on span "Need to Reserve" at bounding box center [248, 218] width 58 height 8
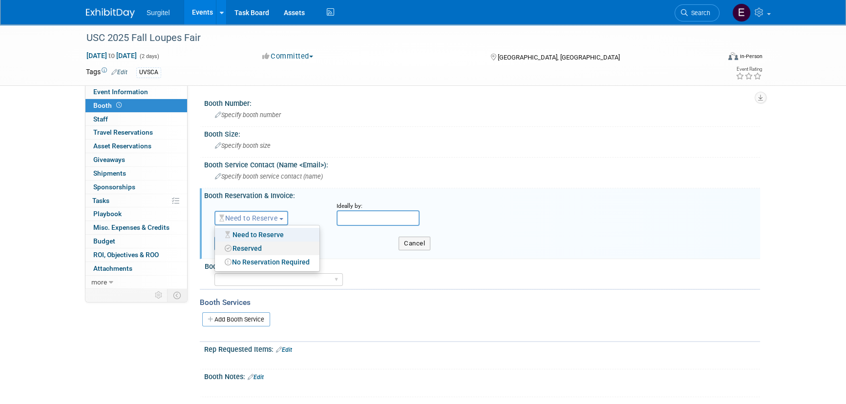
click at [276, 250] on link "Reserved" at bounding box center [267, 249] width 105 height 14
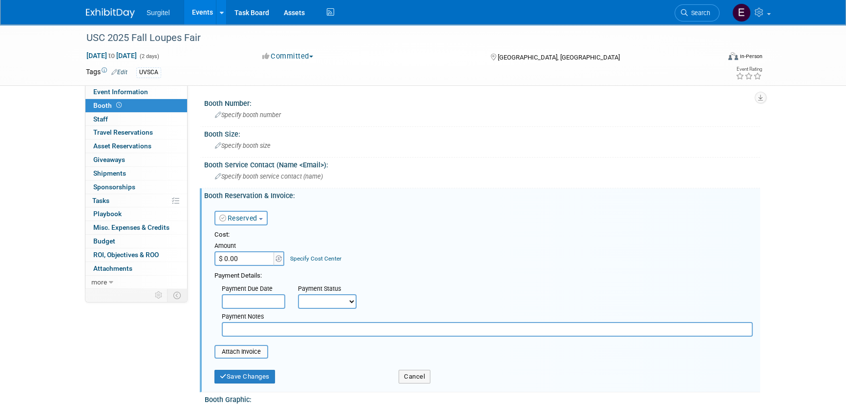
click at [260, 259] on input "$ 0.00" at bounding box center [244, 259] width 61 height 15
type input "$ 1,400.00"
click at [330, 303] on select "Not Paid Yet Partially Paid Paid in Full" at bounding box center [327, 302] width 59 height 15
select select "1"
click at [298, 295] on select "Not Paid Yet Partially Paid Paid in Full" at bounding box center [327, 302] width 59 height 15
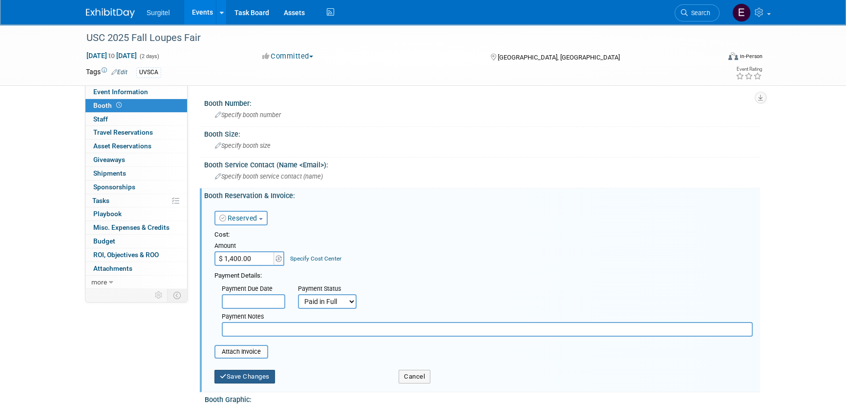
click at [245, 380] on button "Save Changes" at bounding box center [244, 377] width 61 height 14
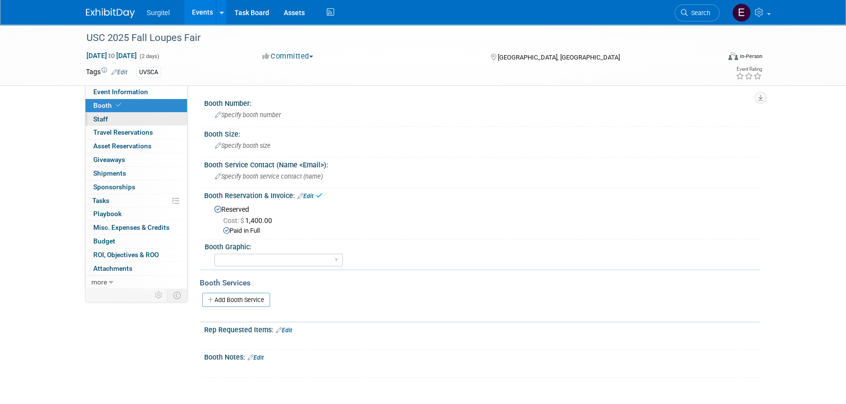
click at [115, 113] on link "0 Staff 0" at bounding box center [136, 119] width 102 height 13
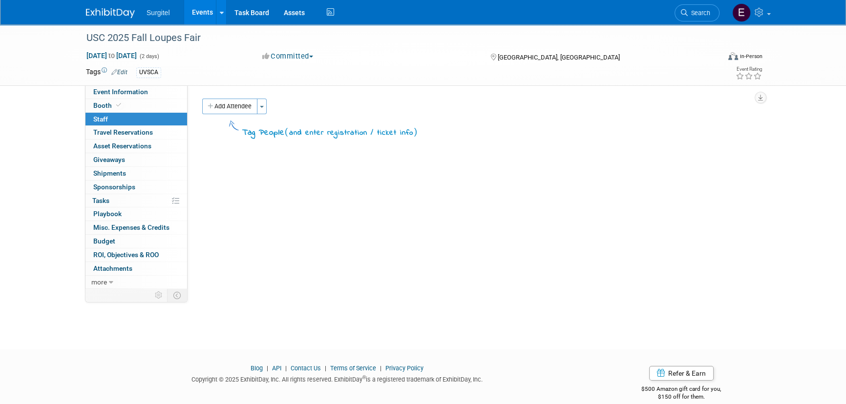
drag, startPoint x: 221, startPoint y: 106, endPoint x: 244, endPoint y: 120, distance: 26.7
click at [222, 107] on button "Add Attendee" at bounding box center [229, 107] width 55 height 16
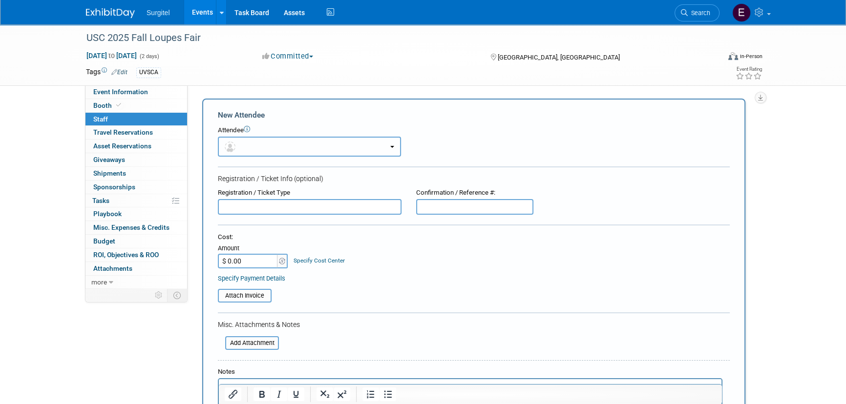
click at [281, 148] on button "button" at bounding box center [309, 147] width 183 height 20
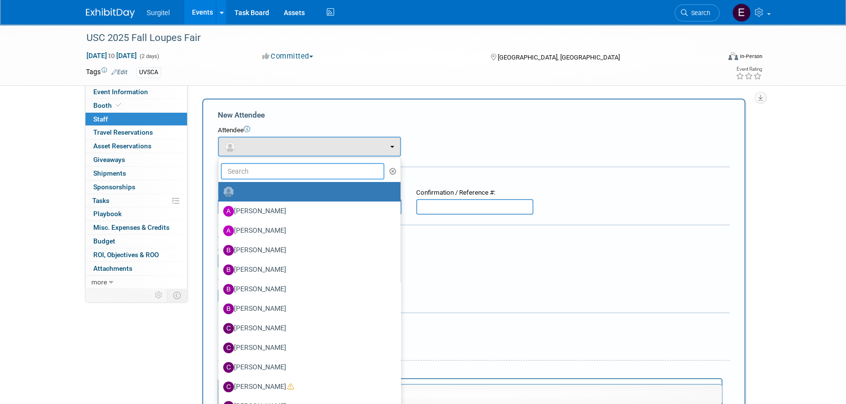
click at [288, 167] on input "text" at bounding box center [303, 171] width 164 height 17
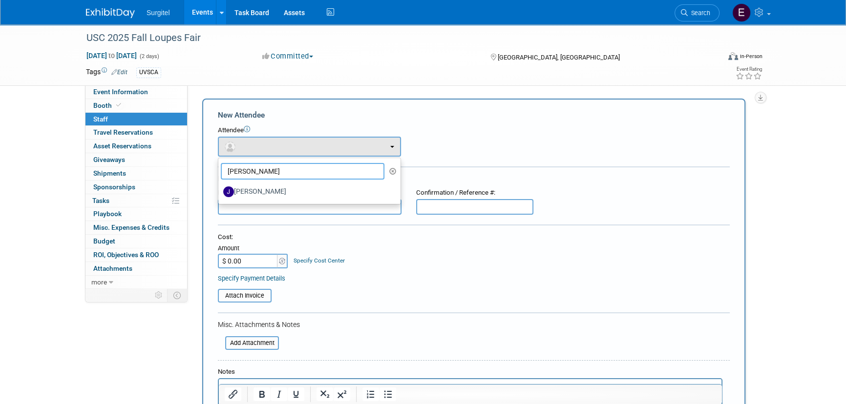
type input "Jason"
click at [289, 205] on input "text" at bounding box center [310, 207] width 184 height 16
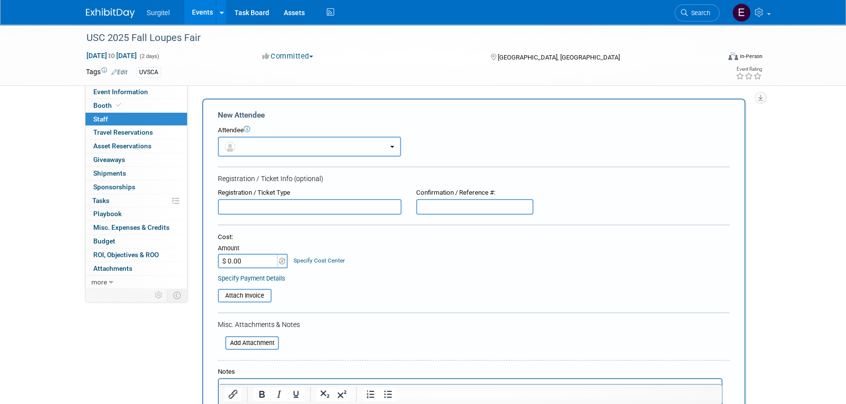
click at [285, 148] on button "button" at bounding box center [309, 147] width 183 height 20
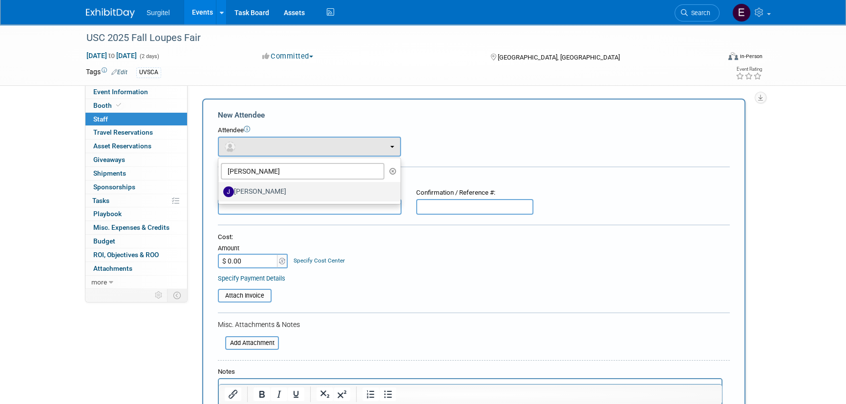
click at [288, 191] on label "Jason Mayosky" at bounding box center [307, 192] width 168 height 16
click at [220, 191] on input "Jason Mayosky" at bounding box center [216, 191] width 6 height 6
select select "a2439ed4-e201-4cbd-ac69-390b6d4d9a73"
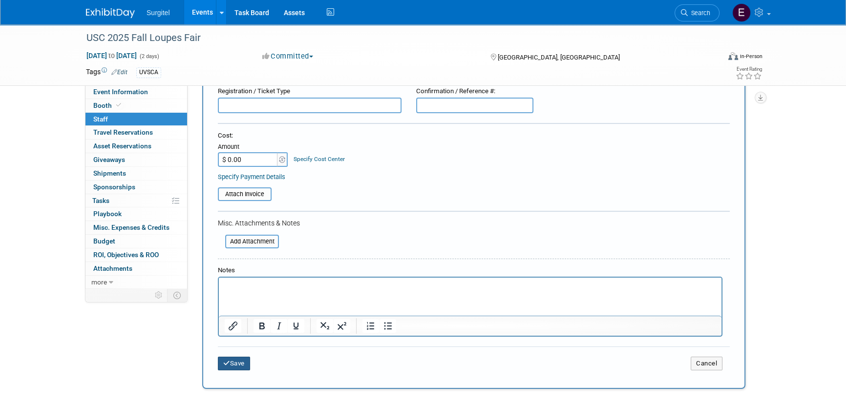
click at [222, 357] on button "Save" at bounding box center [234, 364] width 32 height 14
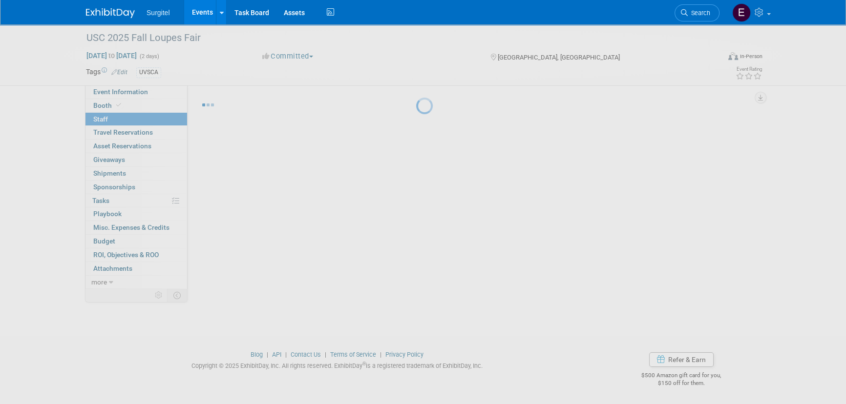
scroll to position [14, 0]
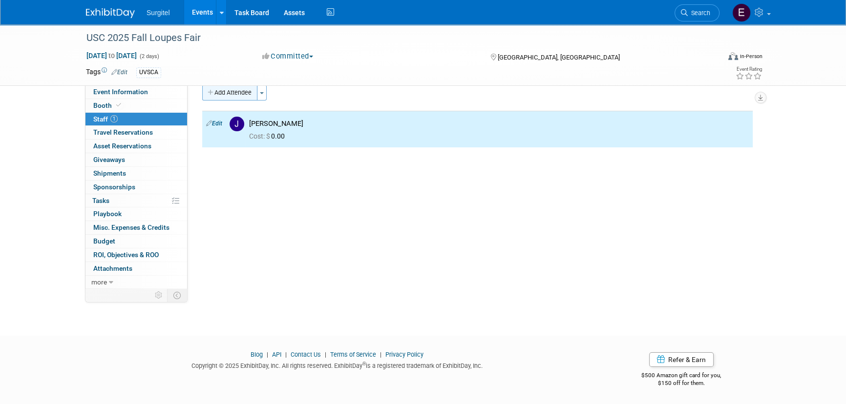
click at [236, 96] on button "Add Attendee" at bounding box center [229, 93] width 55 height 16
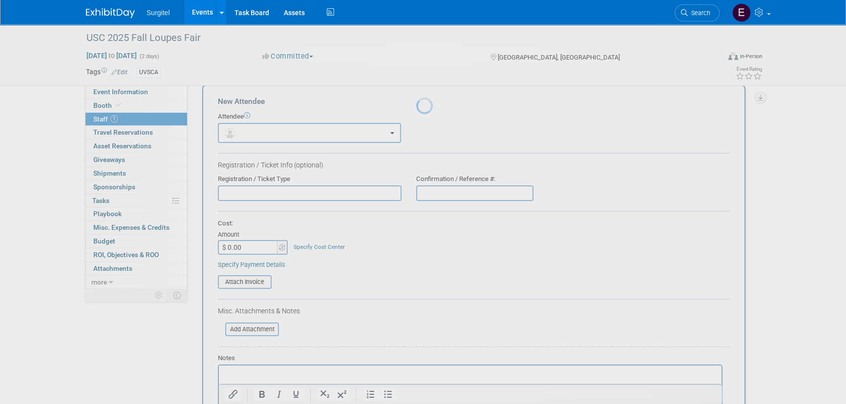
scroll to position [0, 0]
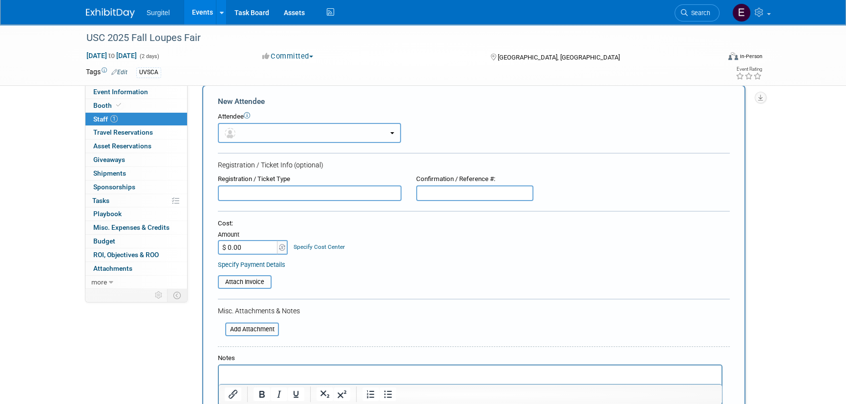
click at [257, 134] on button "button" at bounding box center [309, 133] width 183 height 20
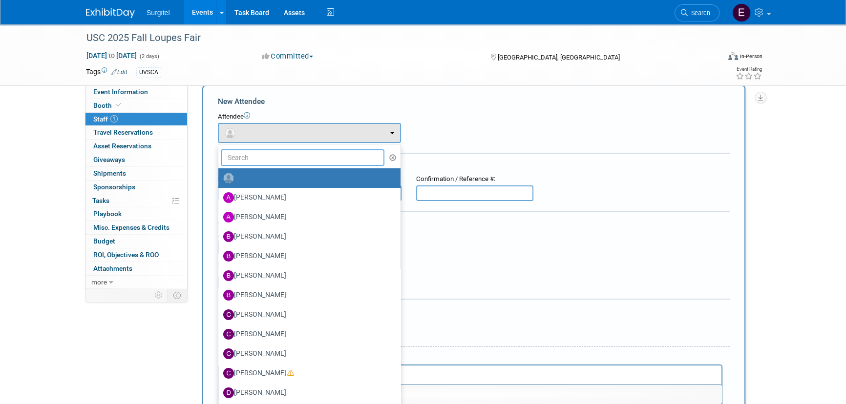
click at [264, 157] on input "text" at bounding box center [303, 157] width 164 height 17
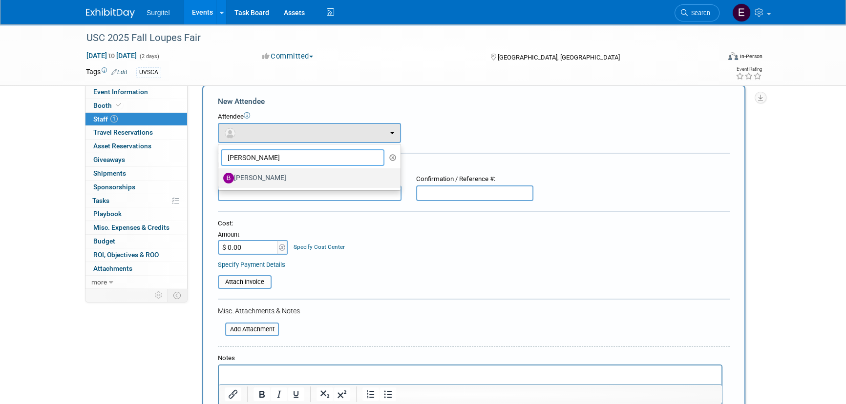
type input "Brian"
click at [263, 182] on label "Brian Craig" at bounding box center [307, 178] width 168 height 16
click at [220, 180] on input "Brian Craig" at bounding box center [216, 177] width 6 height 6
select select "b47db7fe-ba3f-4d2a-b71d-2728fa384118"
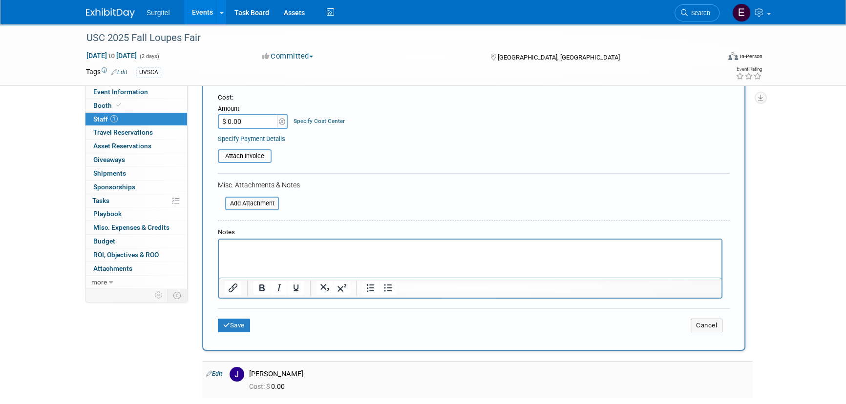
scroll to position [191, 0]
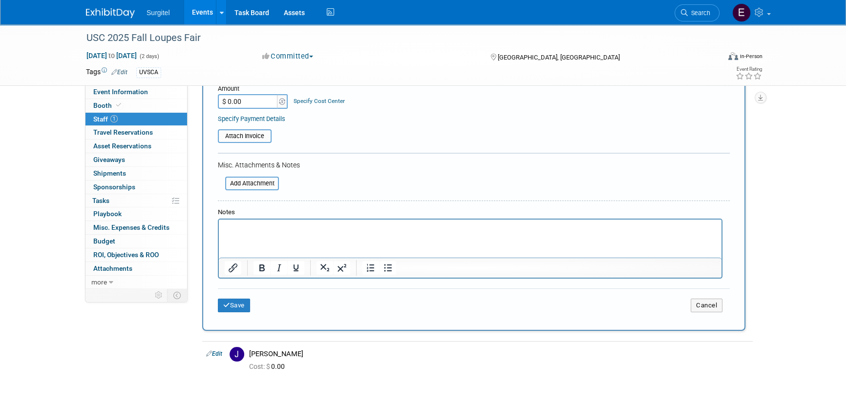
click at [229, 292] on div "Save Cancel" at bounding box center [474, 304] width 512 height 31
click at [229, 303] on icon "submit" at bounding box center [226, 305] width 7 height 6
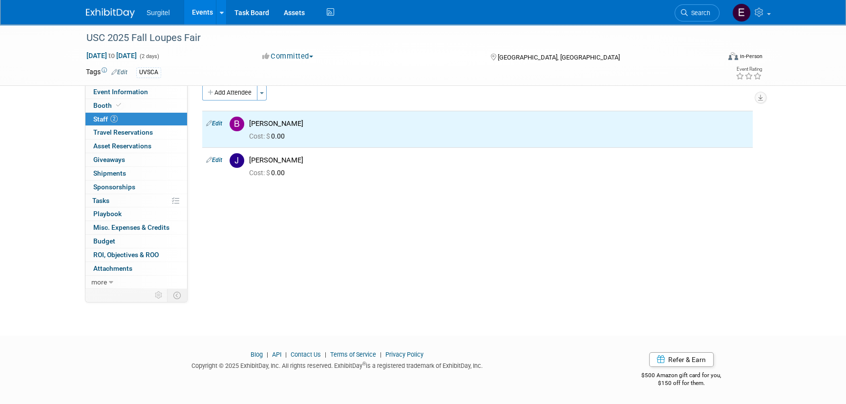
scroll to position [0, 0]
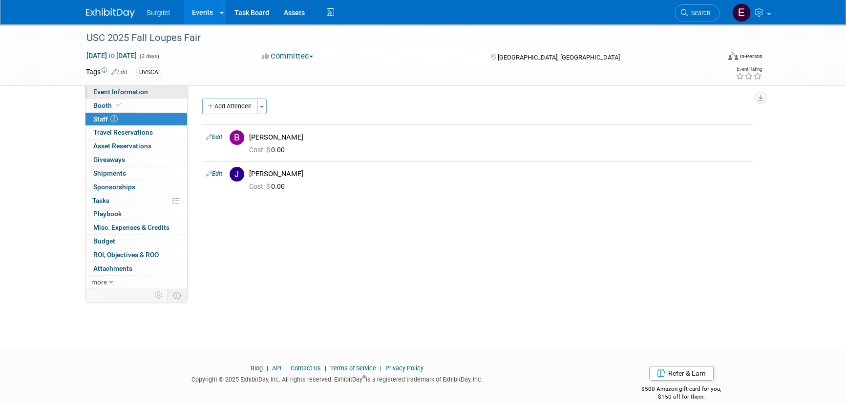
click at [135, 98] on link "Event Information" at bounding box center [136, 91] width 102 height 13
select select "School Show"
select select "Dental"
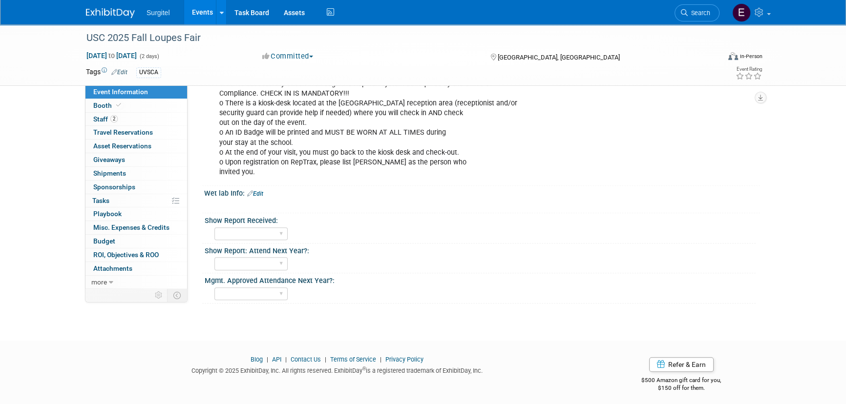
scroll to position [893, 0]
click at [159, 199] on link "0% Tasks 0%" at bounding box center [136, 200] width 102 height 13
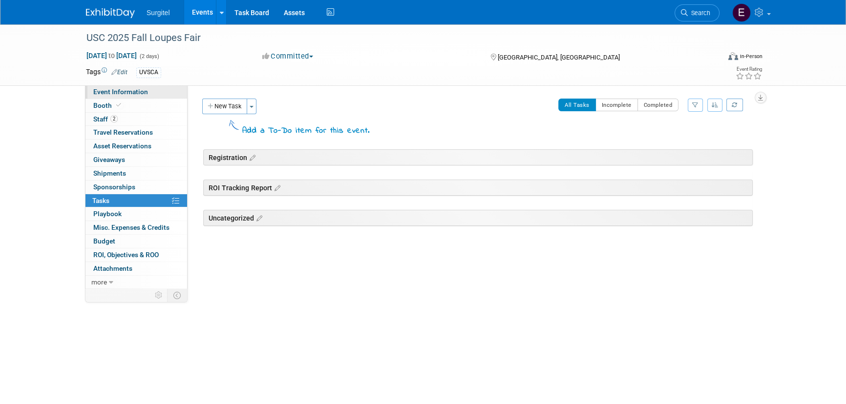
click at [127, 92] on span "Event Information" at bounding box center [120, 92] width 55 height 8
select select "School Show"
select select "Dental"
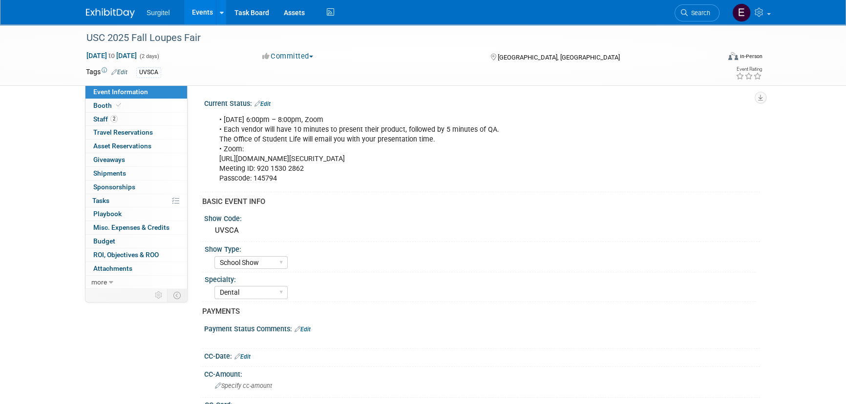
click at [200, 16] on link "Events" at bounding box center [202, 12] width 36 height 24
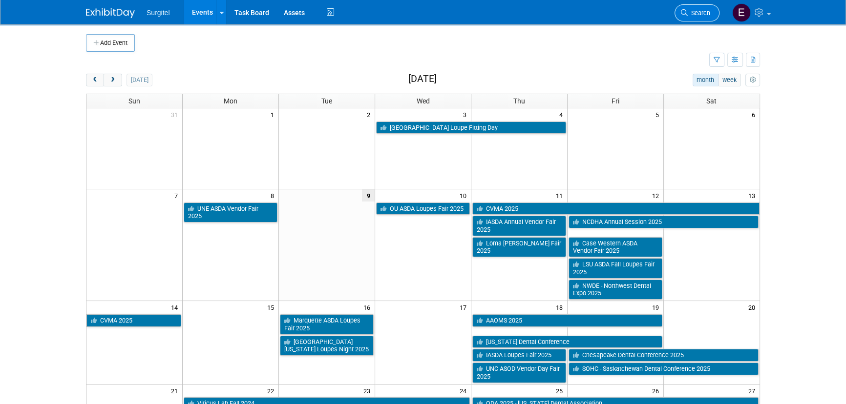
click at [702, 6] on link "Search" at bounding box center [697, 12] width 45 height 17
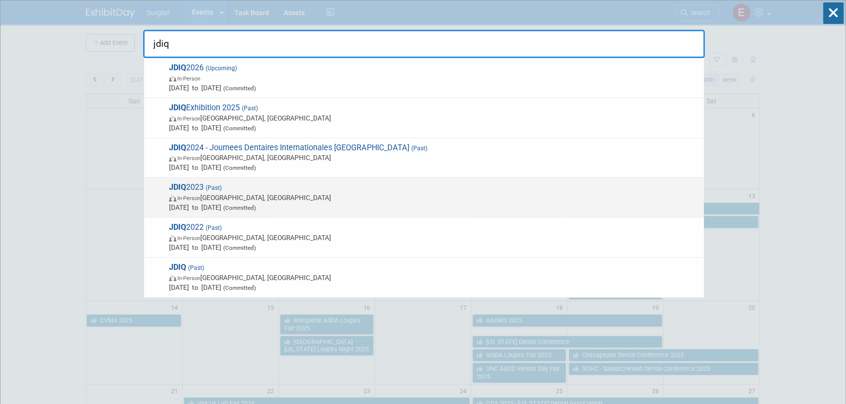
type input "jdiq"
click at [256, 205] on span "(Committed)" at bounding box center [238, 208] width 35 height 7
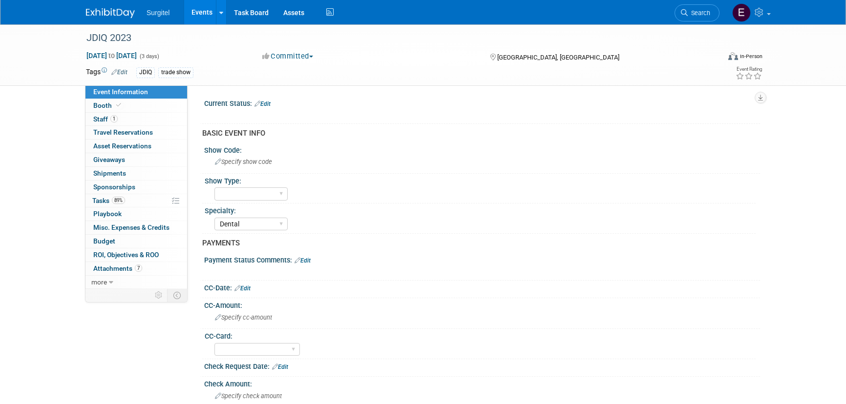
select select "Dental"
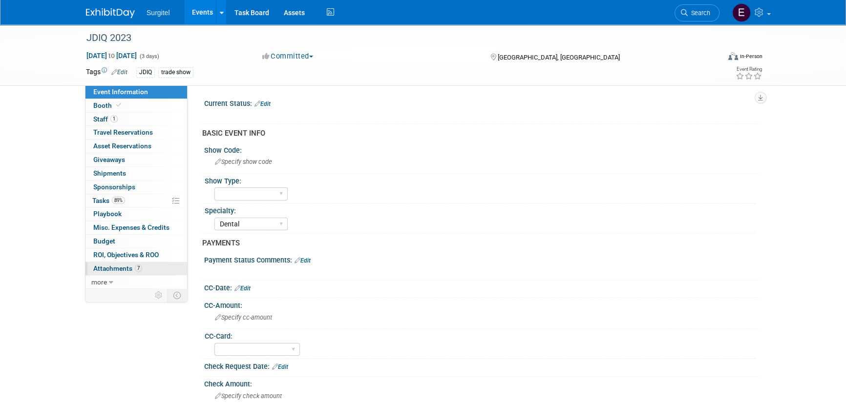
click at [112, 270] on span "Attachments 7" at bounding box center [117, 269] width 49 height 8
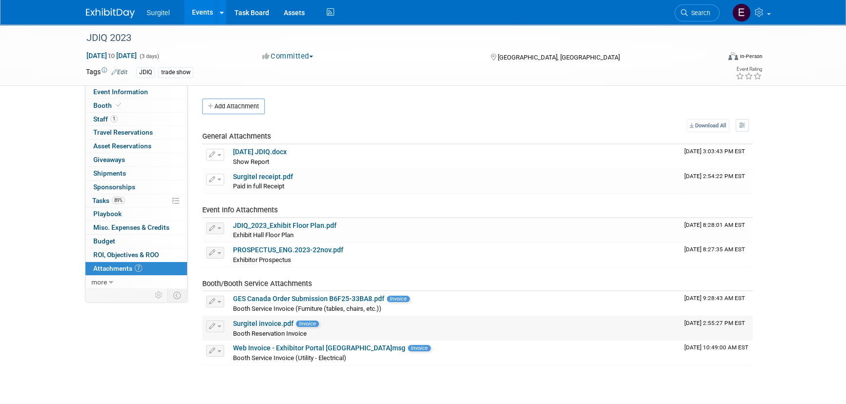
click at [277, 324] on link "Surgitel invoice.pdf" at bounding box center [263, 324] width 61 height 8
click at [278, 175] on link "Surgitel receipt.pdf" at bounding box center [263, 177] width 60 height 8
click at [282, 251] on link "PROSPECTUS_ENG.2023-22nov.pdf" at bounding box center [288, 250] width 110 height 8
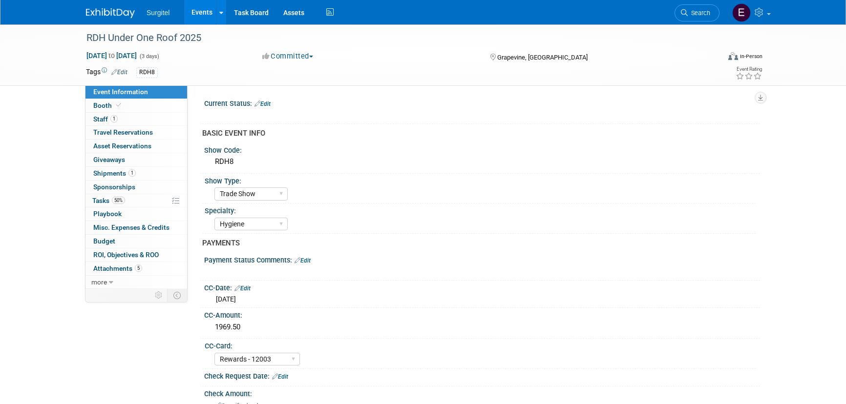
select select "Trade Show"
select select "Hygiene"
select select "Rewards - 12003"
select select "No"
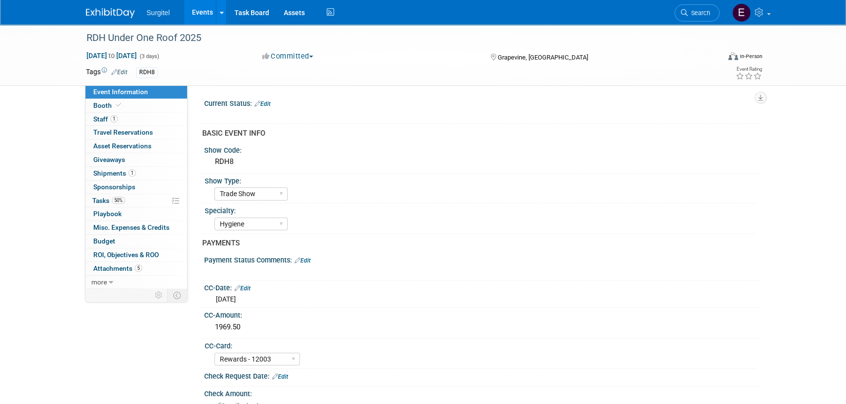
click at [199, 8] on link "Events" at bounding box center [202, 12] width 36 height 24
